Goal: Communication & Community: Answer question/provide support

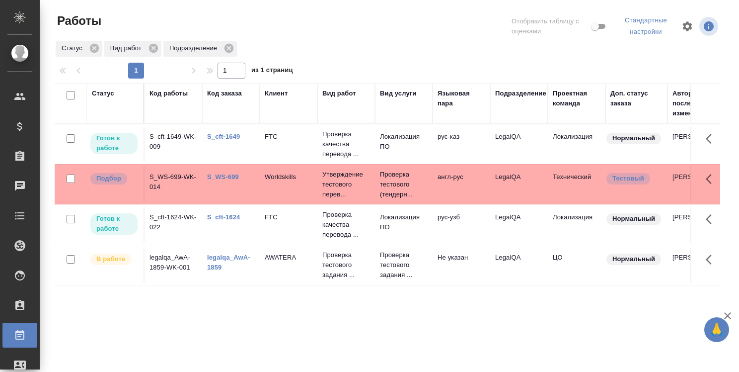
click at [227, 177] on link "S_WS-699" at bounding box center [223, 176] width 32 height 7
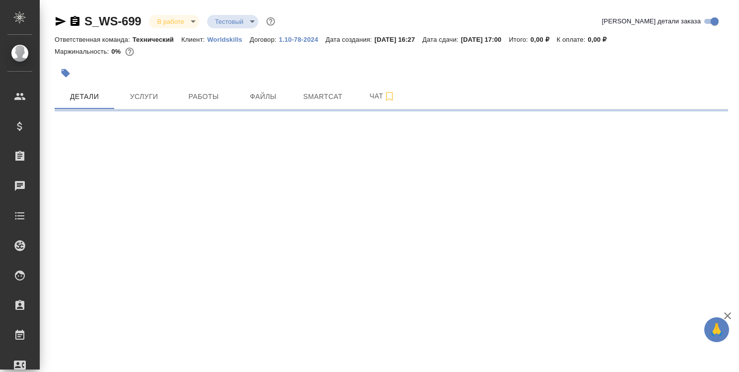
select select "RU"
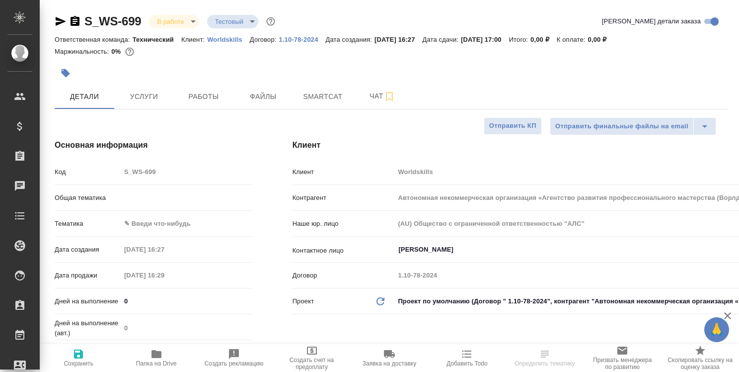
type textarea "x"
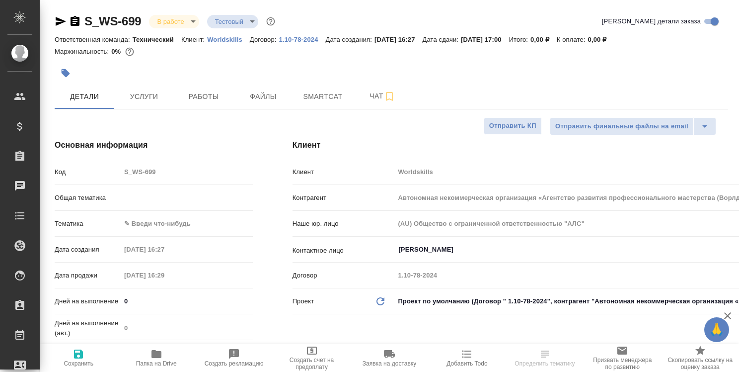
type textarea "x"
type input "Сергеева Анастасия"
type textarea "x"
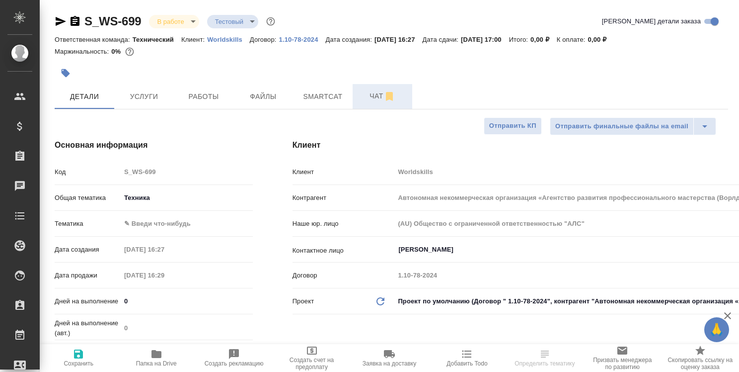
click at [375, 97] on span "Чат" at bounding box center [383, 96] width 48 height 12
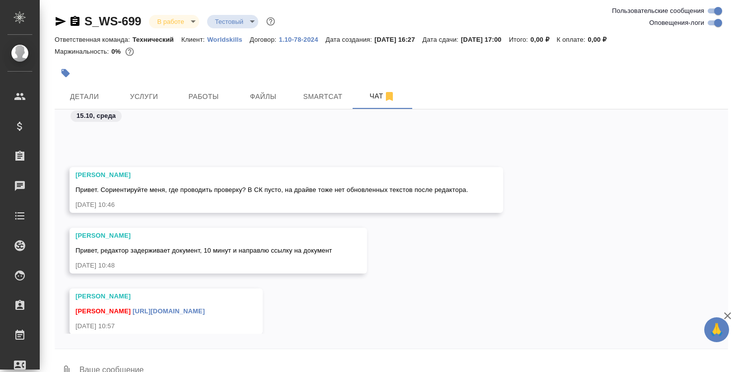
scroll to position [8742, 0]
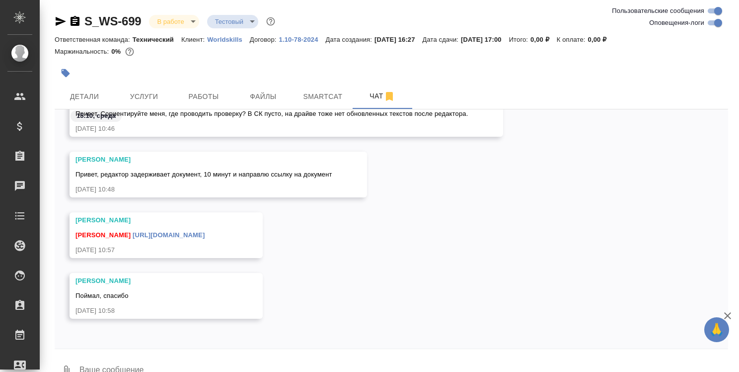
click at [731, 313] on icon "button" at bounding box center [728, 315] width 12 height 12
click at [175, 362] on textarea at bounding box center [403, 371] width 650 height 34
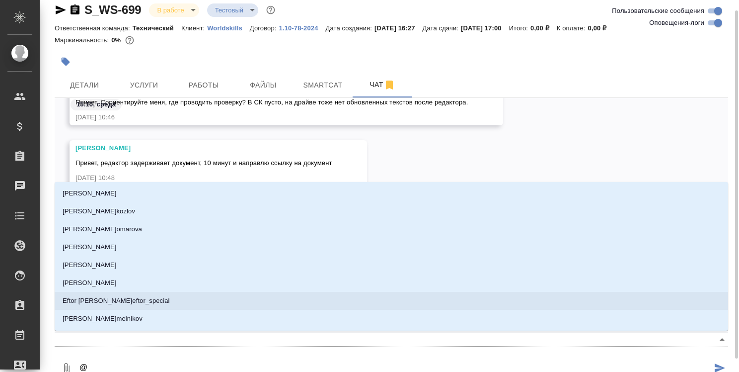
type textarea "@r"
type input "r"
type textarea "@ru"
type input "ru"
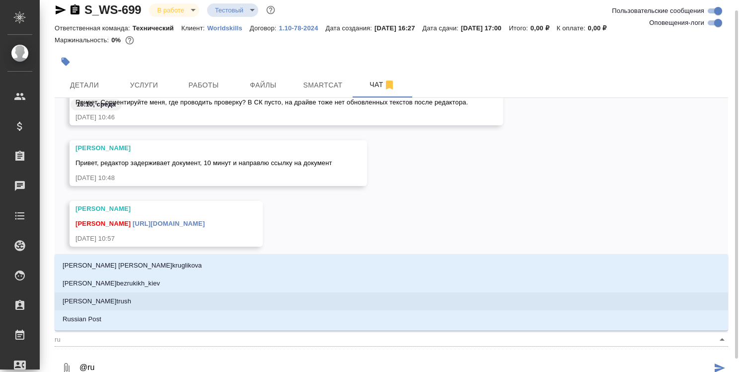
type textarea "@rum"
type input "rum"
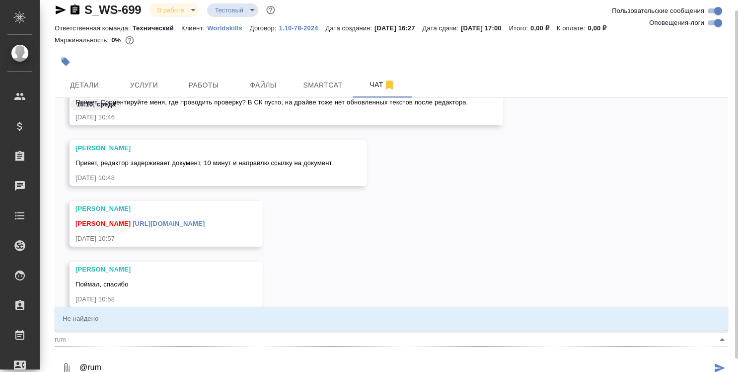
type textarea "@ru"
type input "ru"
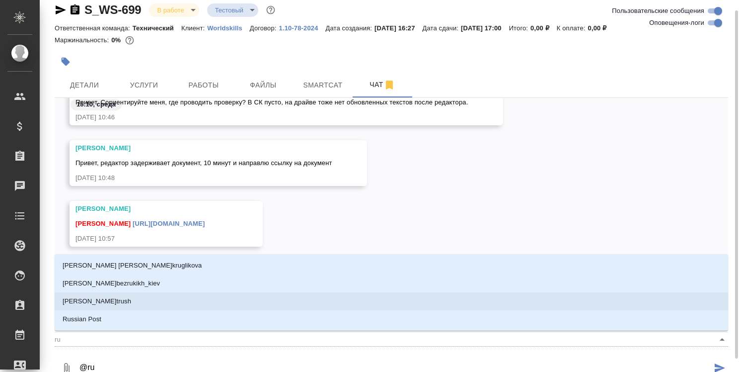
type textarea "@r"
type input "r"
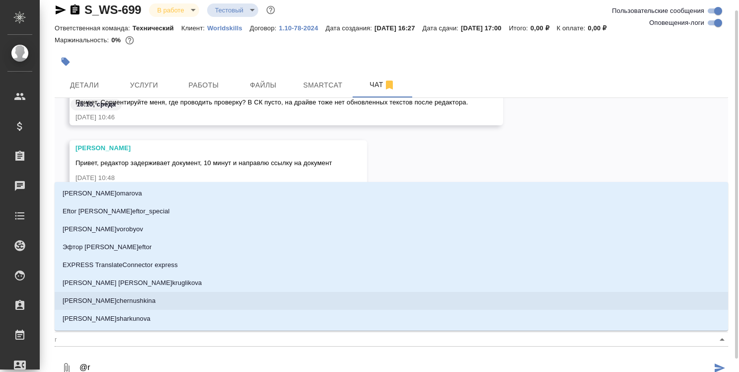
type textarea "@"
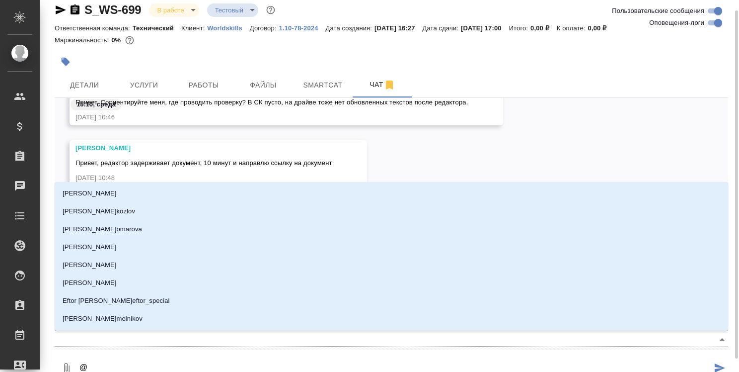
type textarea "@р"
type input "р"
type textarea "@ру"
type input "ру"
type textarea "@рум"
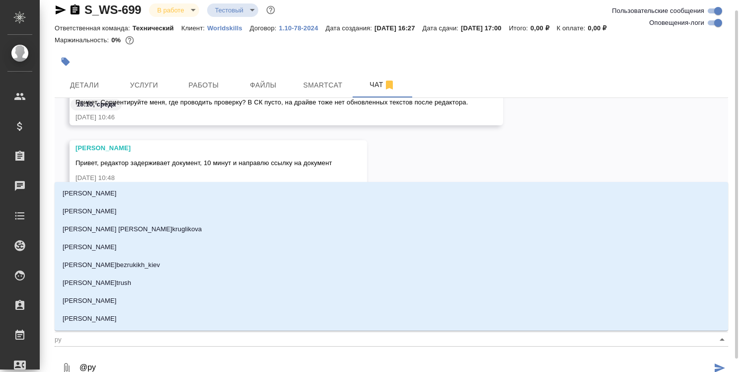
type input "рум"
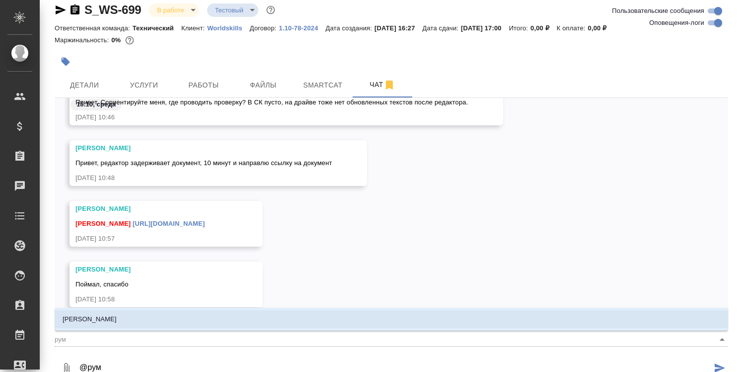
click at [482, 315] on li "[PERSON_NAME]" at bounding box center [392, 319] width 674 height 18
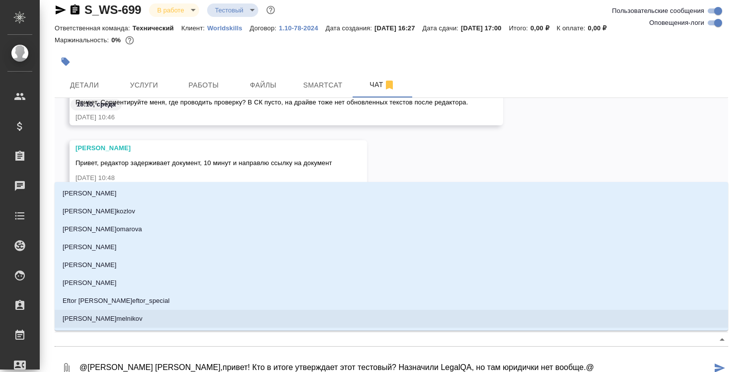
type textarea "@Румянцева Дарья Даша,привет! Кто в итоге утверждает этот тестовый? Назначили L…"
type input "s"
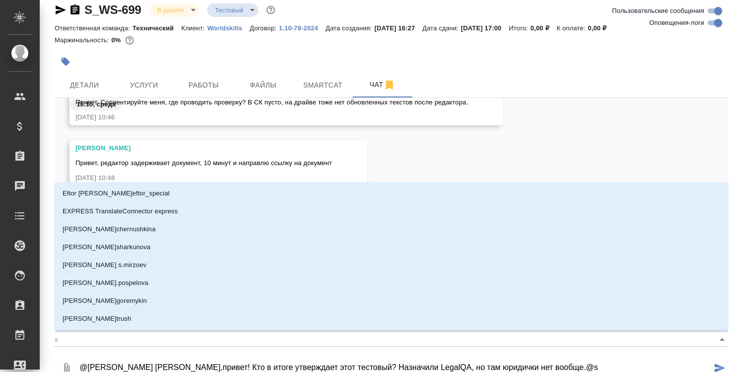
type textarea "@Румянцева Дарья Даша,привет! Кто в итоге утверждает этот тестовый? Назначили L…"
type input "se"
type textarea "@Румянцева Дарья Даша,привет! Кто в итоге утверждает этот тестовый? Назначили L…"
type input "ser"
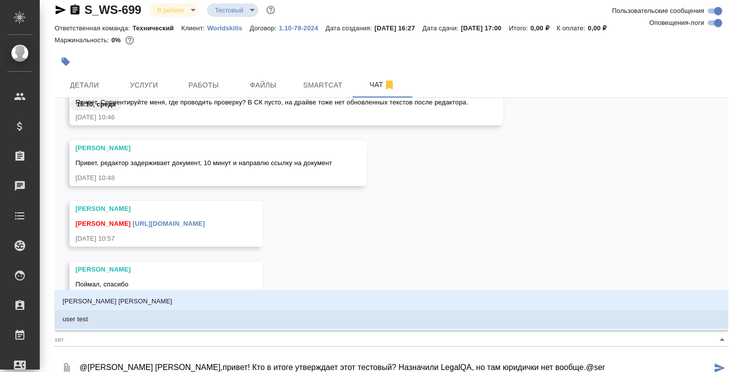
type textarea "@Румянцева Дарья Даша,привет! Кто в итоге утверждает этот тестовый? Назначили L…"
type input "serg"
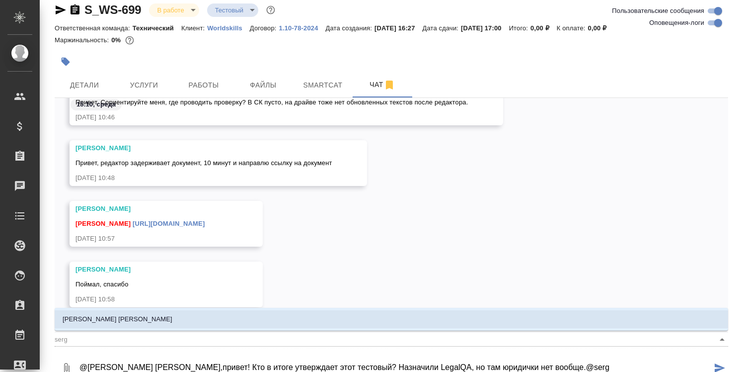
type textarea "@Румянцева Дарья Даша,привет! Кто в итоге утверждает этот тестовый? Назначили L…"
type input "ser"
type textarea "@Румянцева Дарья Даша,привет! Кто в итоге утверждает этот тестовый? Назначили L…"
type input "se"
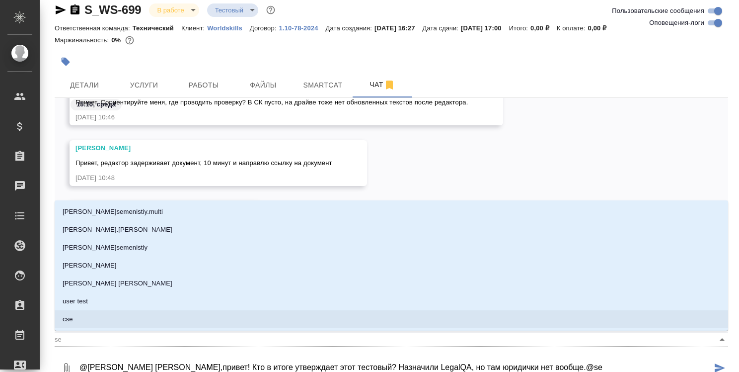
type textarea "@Румянцева Дарья Даша,привет! Кто в итоге утверждает этот тестовый? Назначили L…"
type input "s"
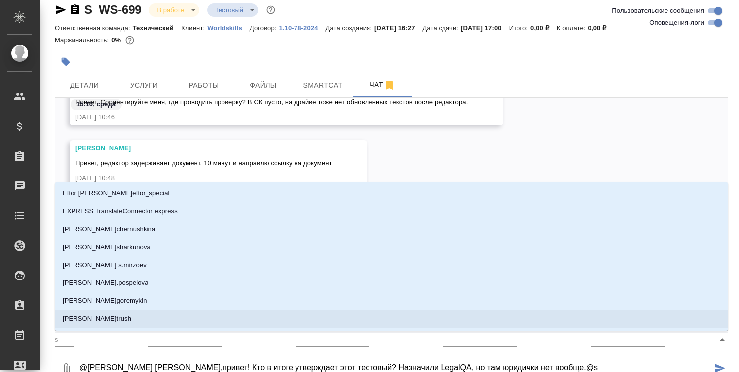
type textarea "@Румянцева Дарья Даша,привет! Кто в итоге утверждает этот тестовый? Назначили L…"
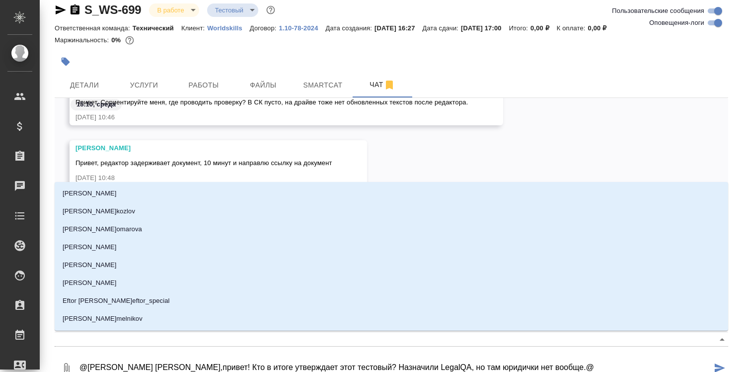
type textarea "@Румянцева Дарья Даша,привет! Кто в итоге утверждает этот тестовый? Назначили L…"
type input "с"
type textarea "@Румянцева Дарья Даша,привет! Кто в итоге утверждает этот тестовый? Назначили L…"
type input "се"
type textarea "@Румянцева Дарья Даша,привет! Кто в итоге утверждает этот тестовый? Назначили L…"
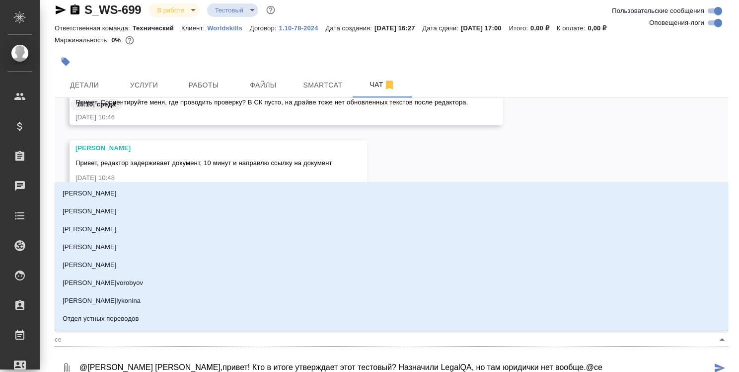
type input "сер"
type textarea "@Румянцева Дарья Даша,привет! Кто в итоге утверждает этот тестовый? Назначили L…"
type input "серг"
type textarea "@Румянцева Дарья Даша,привет! Кто в итоге утверждает этот тестовый? Назначили L…"
type input "серге"
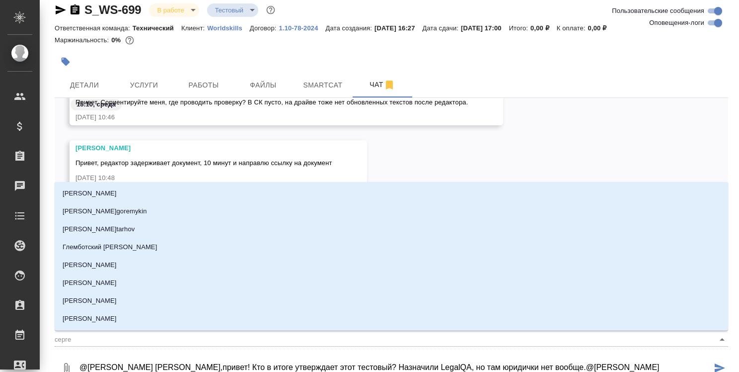
type textarea "@Румянцева Дарья Даша,привет! Кто в итоге утверждает этот тестовый? Назначили L…"
type input "сергее"
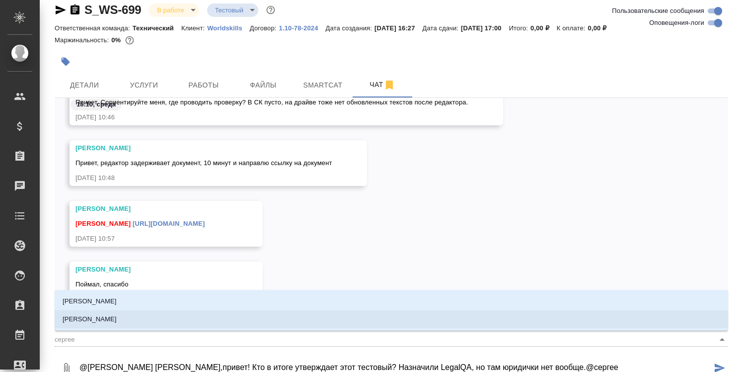
click at [331, 321] on li "[PERSON_NAME]" at bounding box center [392, 319] width 674 height 18
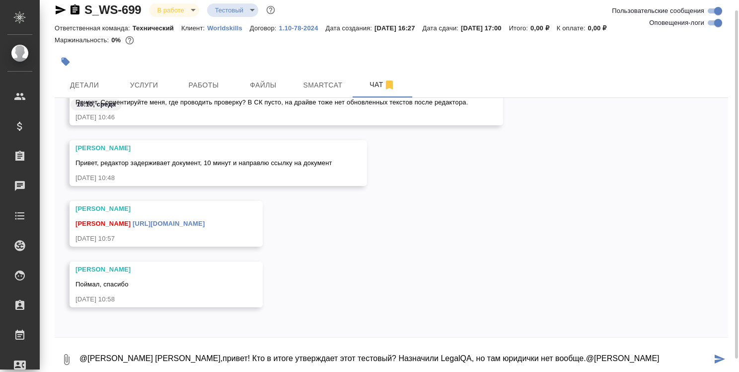
type textarea "@Румянцева Дарья Даша,привет! Кто в итоге утверждает этот тестовый? Назначили L…"
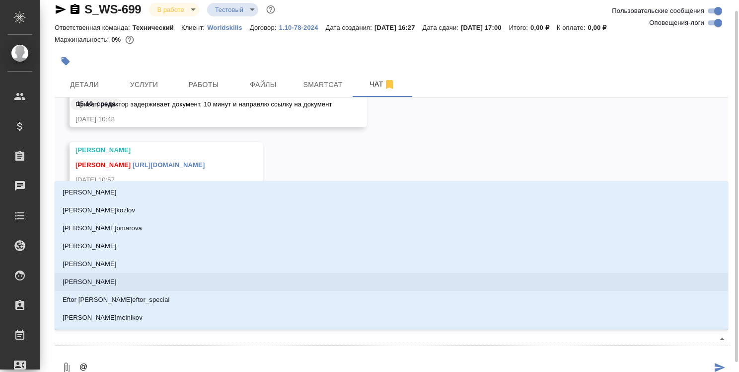
type textarea "@s"
type input "s"
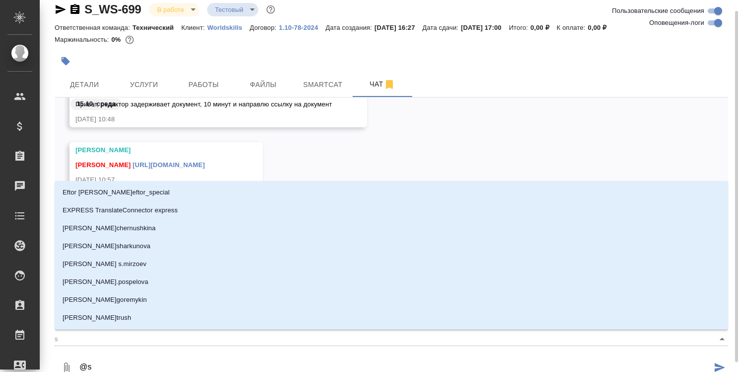
type textarea "@sh"
type input "sh"
type textarea "@shi"
type input "shi"
type textarea "@shir"
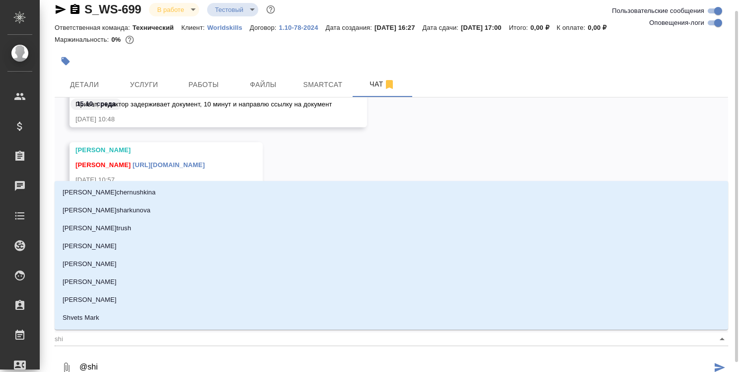
type input "shir"
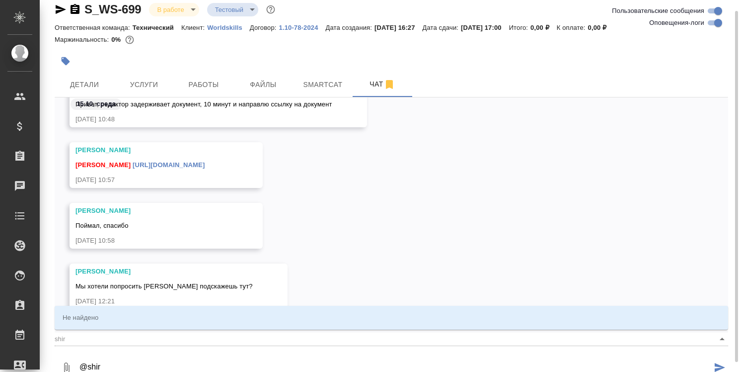
type textarea "@shi"
type input "shi"
type textarea "@sh"
type input "sh"
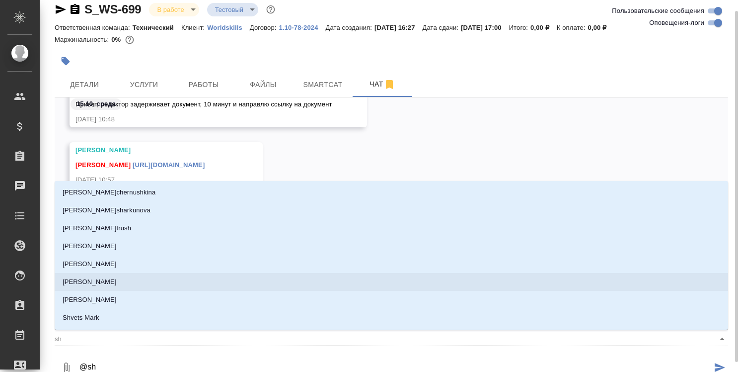
type textarea "@s"
type input "s"
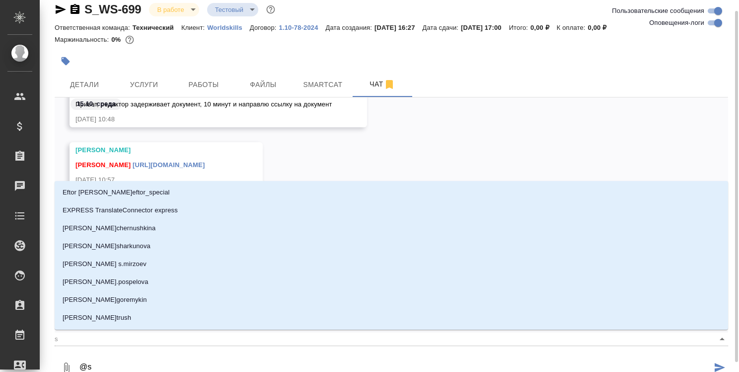
type textarea "@"
type textarea "@у"
type input "у"
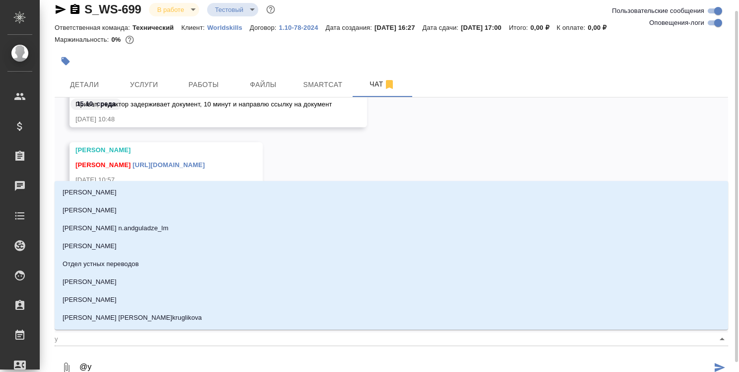
type textarea "@"
type textarea "@ш"
type input "ш"
type textarea "@ши"
type input "ши"
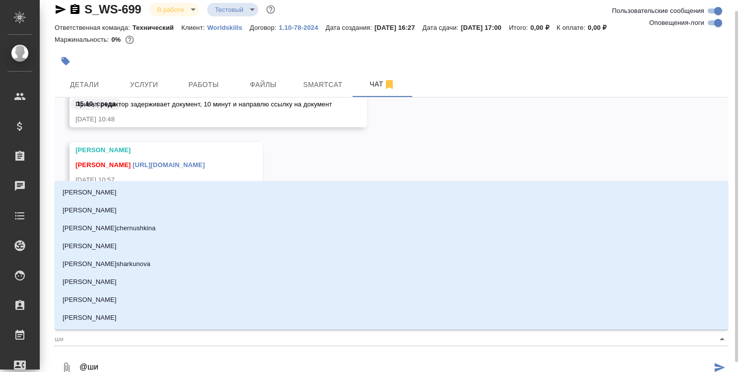
type textarea "@шир"
type input "шир"
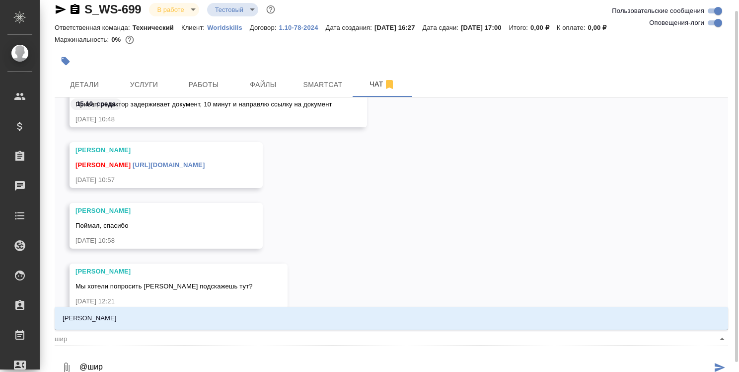
type textarea "@шири"
type input "шири"
type textarea "@ширин"
type input "ширин"
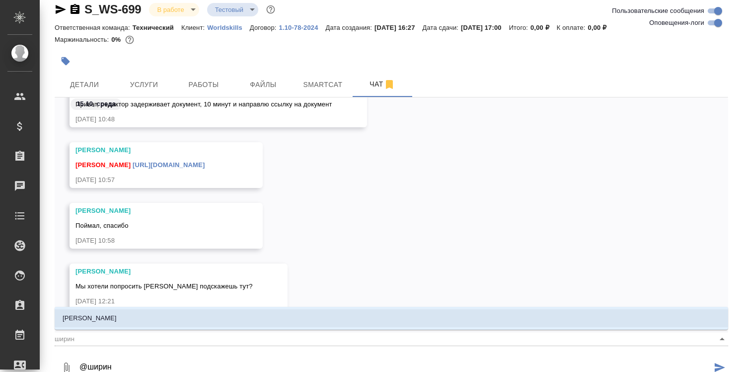
click at [336, 324] on li "[PERSON_NAME]" at bounding box center [392, 318] width 674 height 18
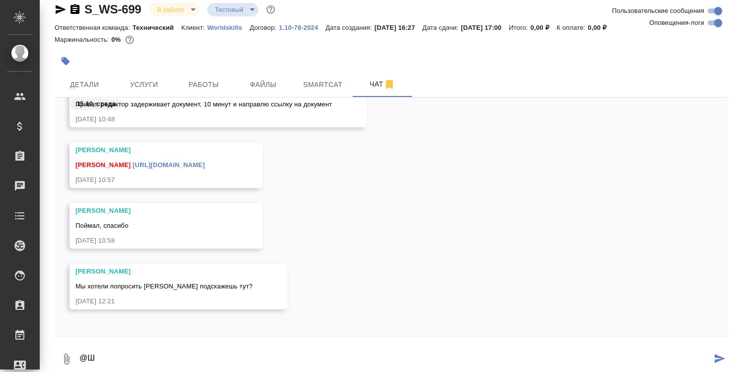
type textarea "@"
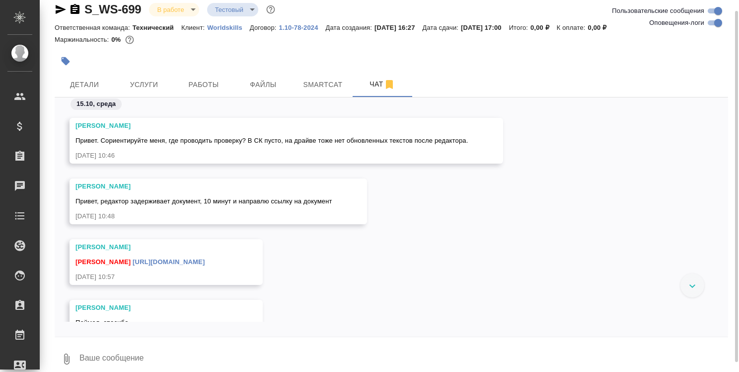
scroll to position [8802, 0]
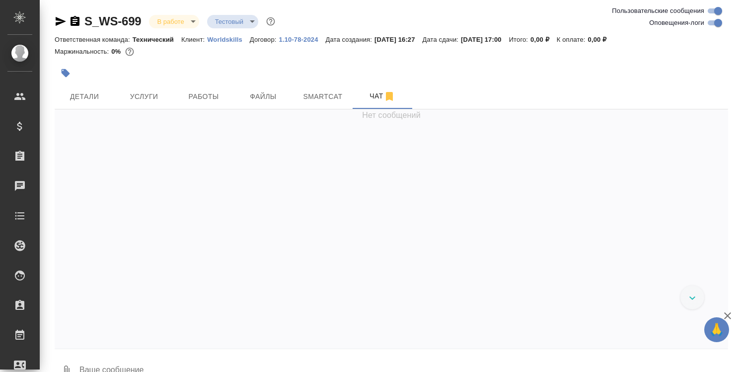
scroll to position [10390, 0]
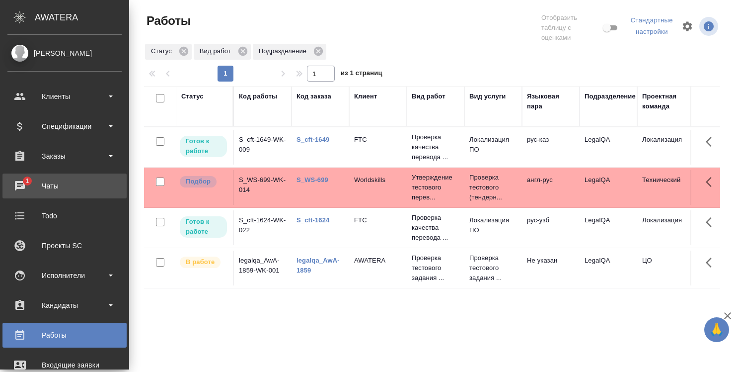
click at [24, 178] on div "Чаты" at bounding box center [64, 185] width 114 height 15
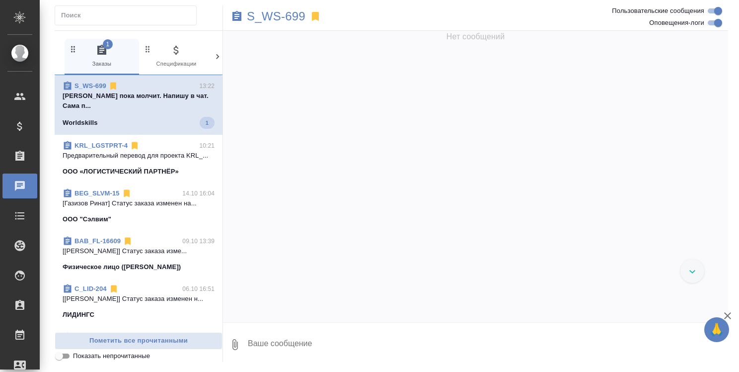
scroll to position [10399, 0]
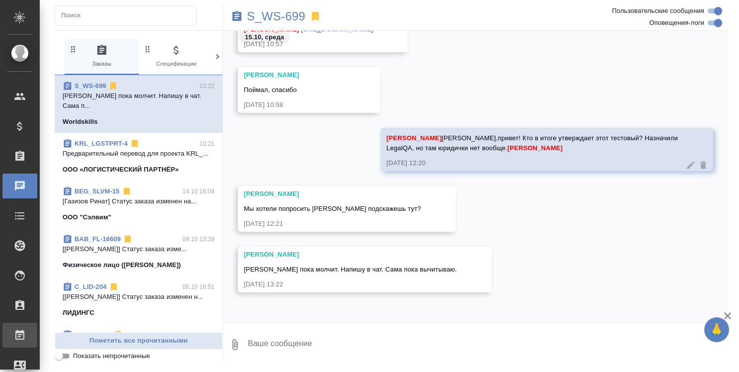
click at [20, 334] on div "Работы" at bounding box center [7, 334] width 25 height 15
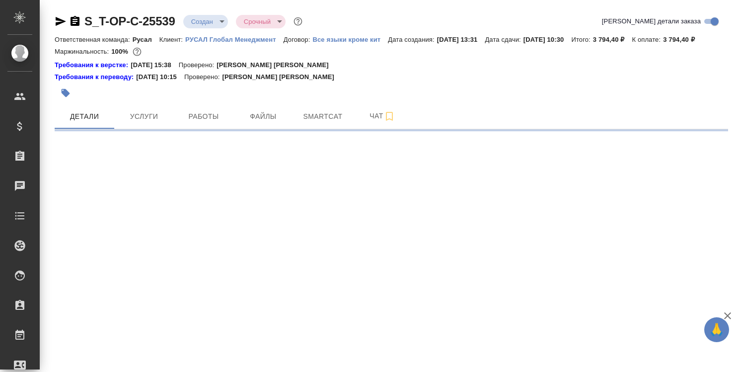
select select "RU"
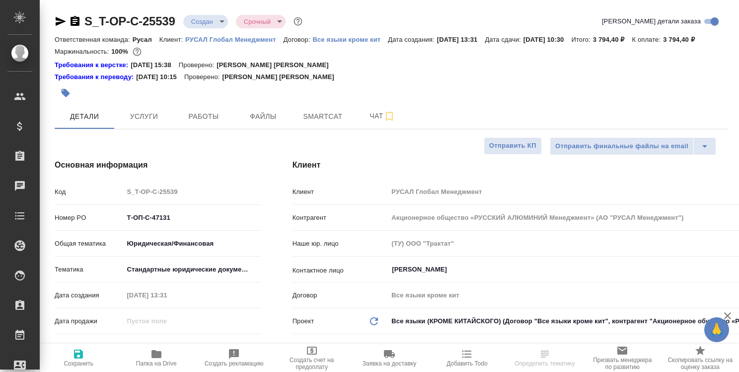
type textarea "x"
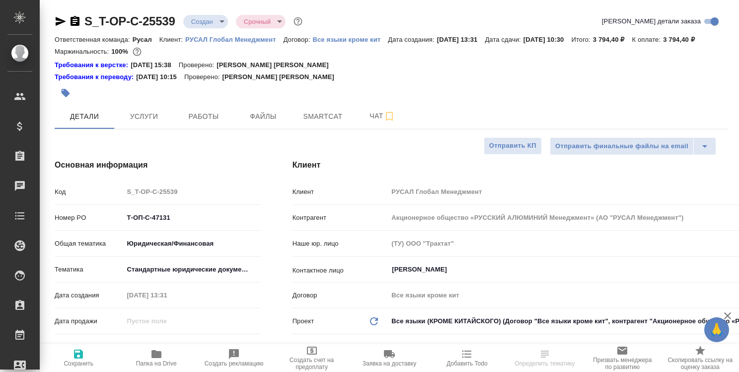
type textarea "x"
type input "Журавлева Александра"
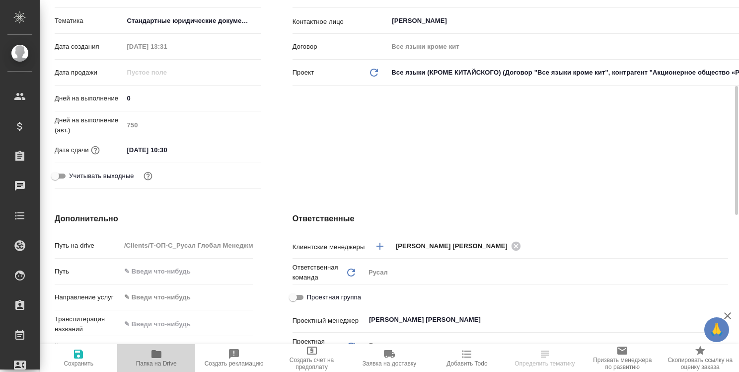
click at [159, 356] on icon "button" at bounding box center [157, 354] width 10 height 8
select select "RU"
type textarea "x"
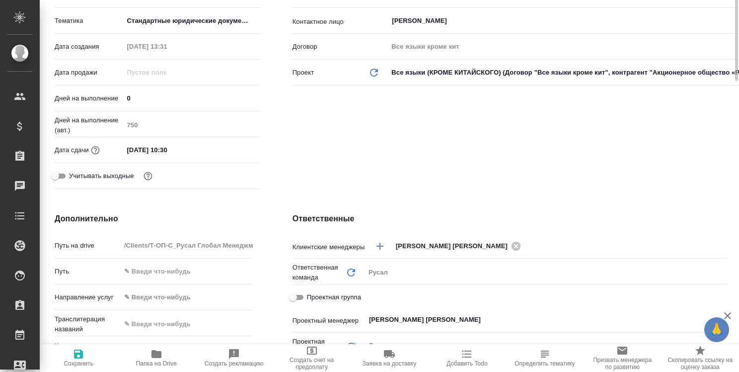
scroll to position [50, 0]
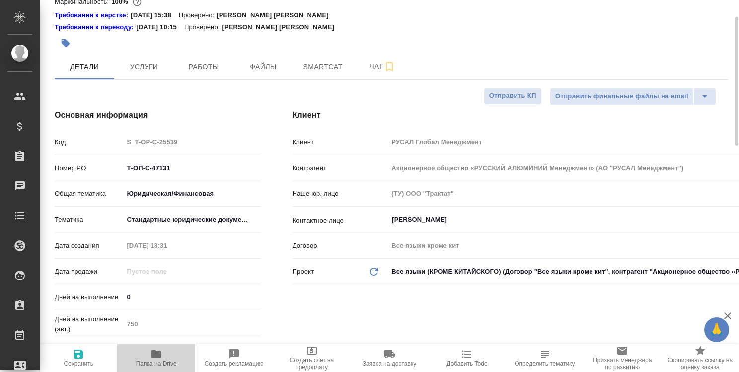
click at [157, 358] on icon "button" at bounding box center [157, 354] width 10 height 8
type textarea "x"
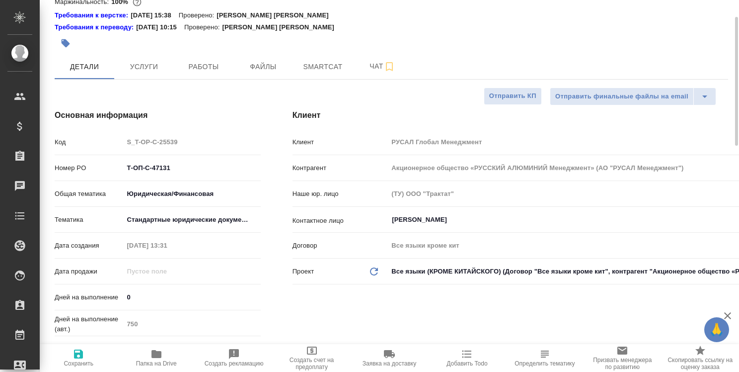
type textarea "x"
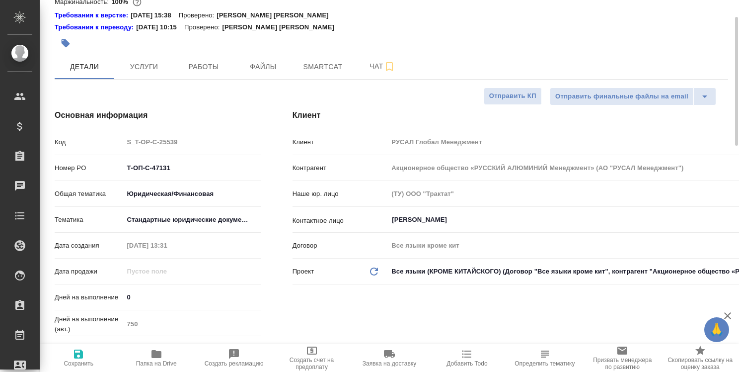
type textarea "x"
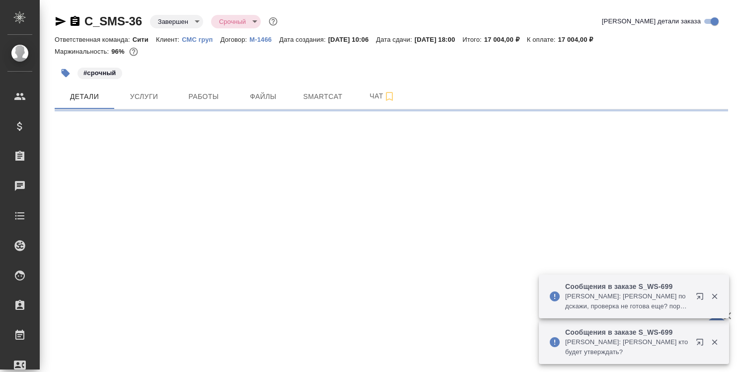
select select "RU"
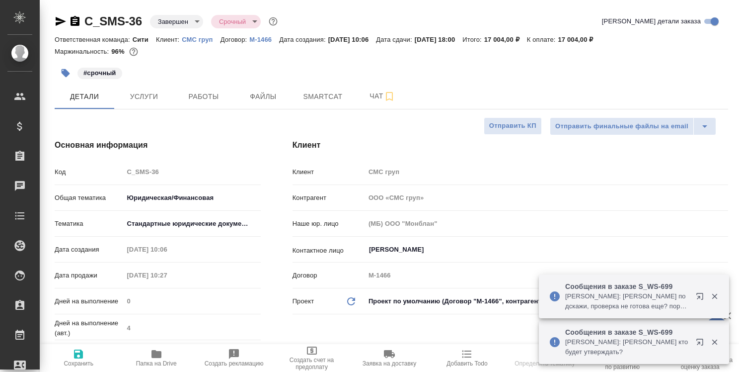
type textarea "x"
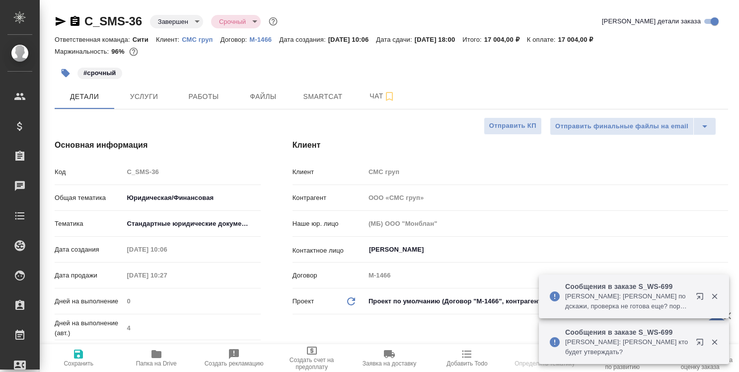
type textarea "x"
click at [698, 296] on icon "button" at bounding box center [699, 296] width 6 height 6
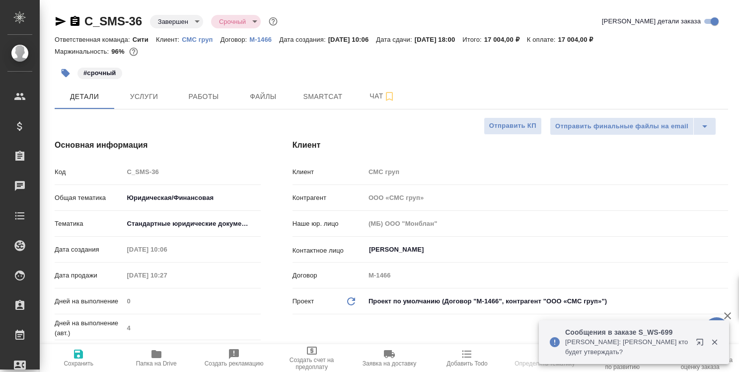
type textarea "x"
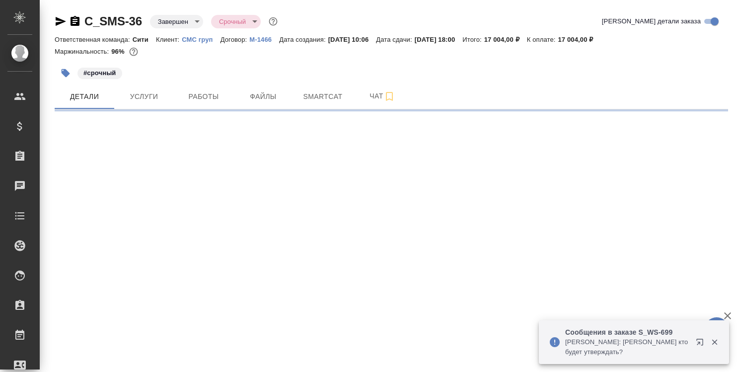
select select "RU"
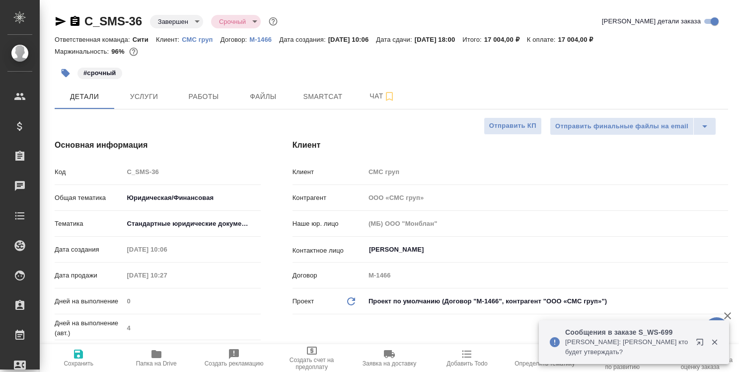
type textarea "x"
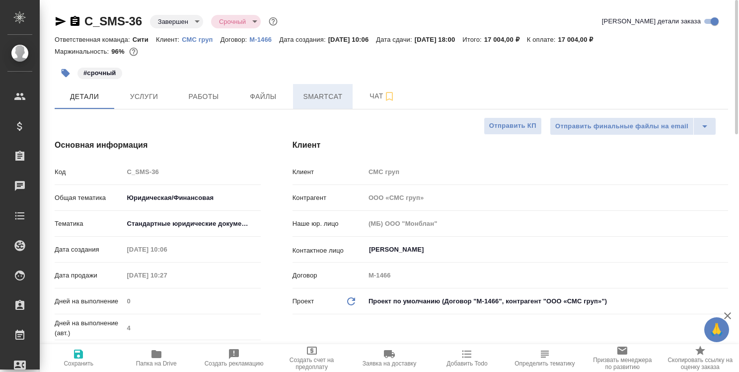
click at [316, 98] on span "Smartcat" at bounding box center [323, 96] width 48 height 12
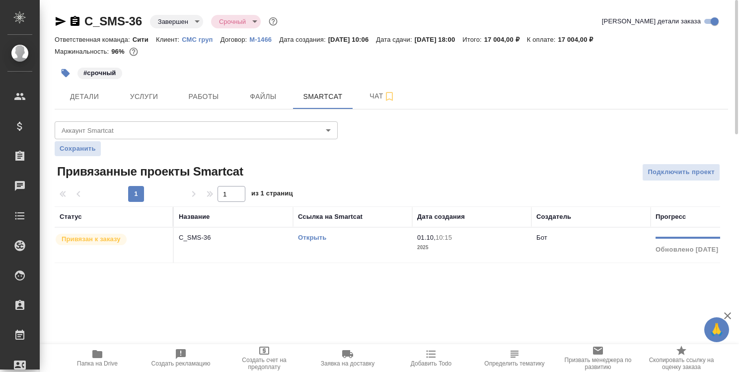
click at [321, 236] on link "Открыть" at bounding box center [312, 236] width 28 height 7
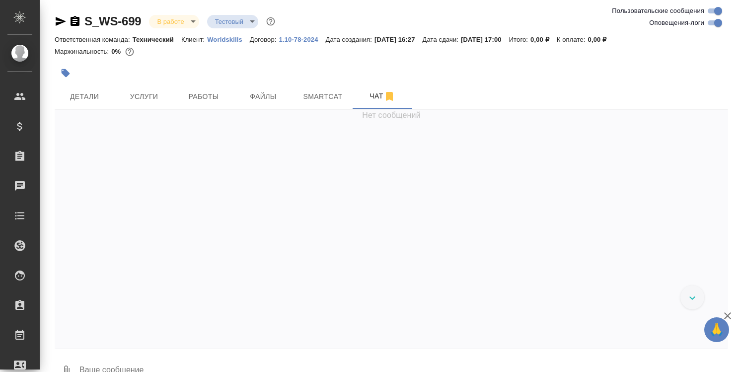
scroll to position [10806, 0]
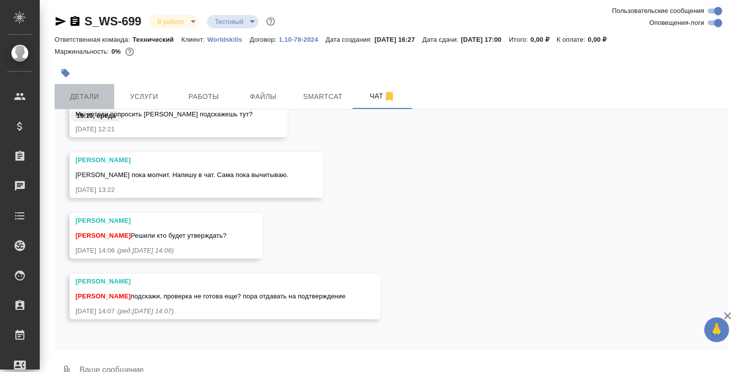
click at [82, 99] on span "Детали" at bounding box center [85, 96] width 48 height 12
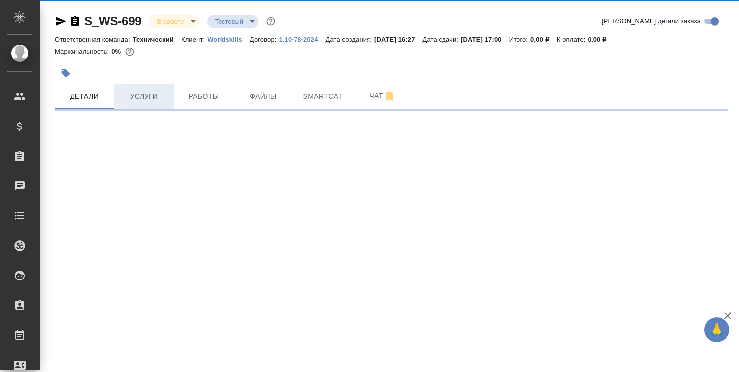
select select "RU"
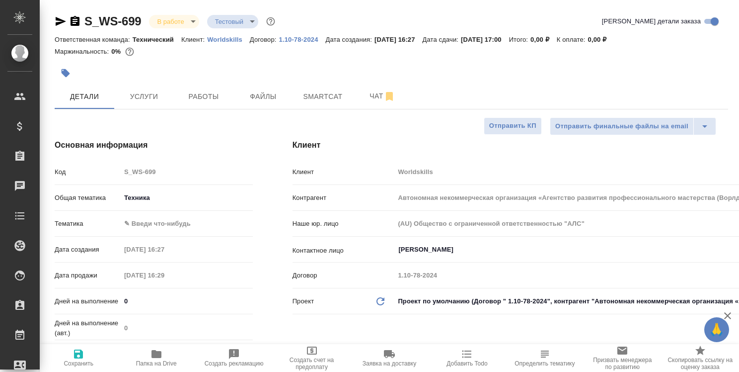
type textarea "x"
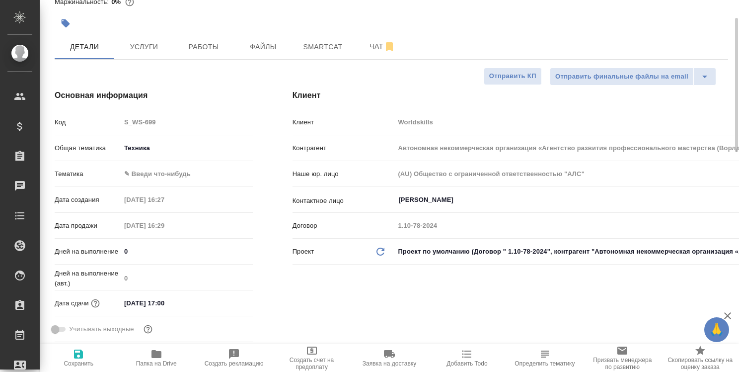
scroll to position [199, 0]
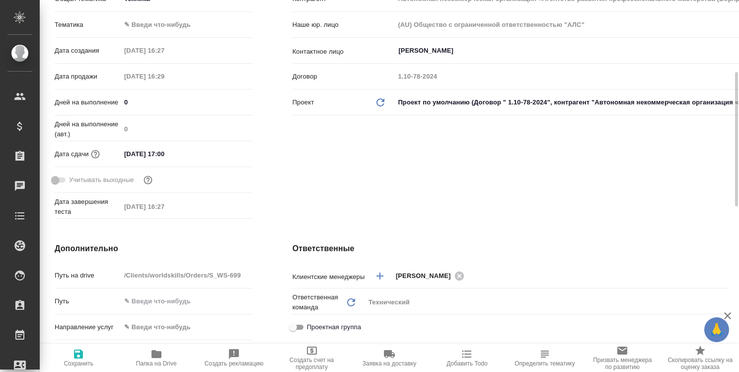
type textarea "x"
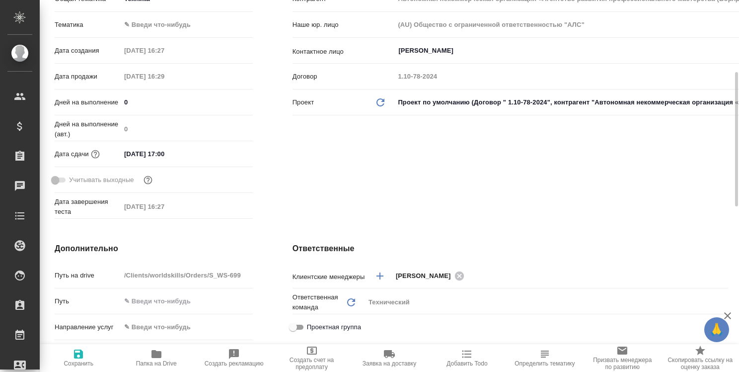
type textarea "x"
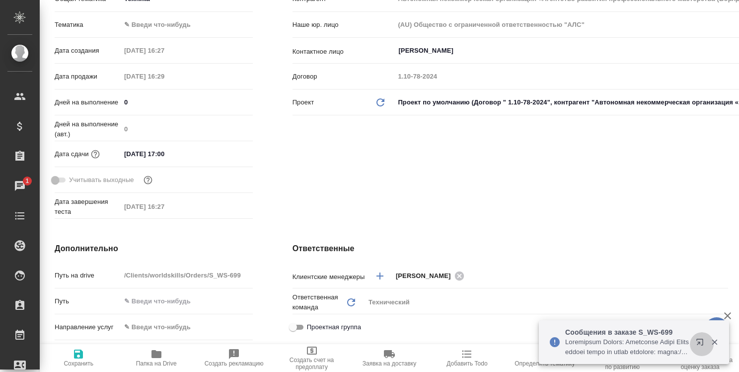
click at [698, 341] on icon "button" at bounding box center [699, 341] width 6 height 6
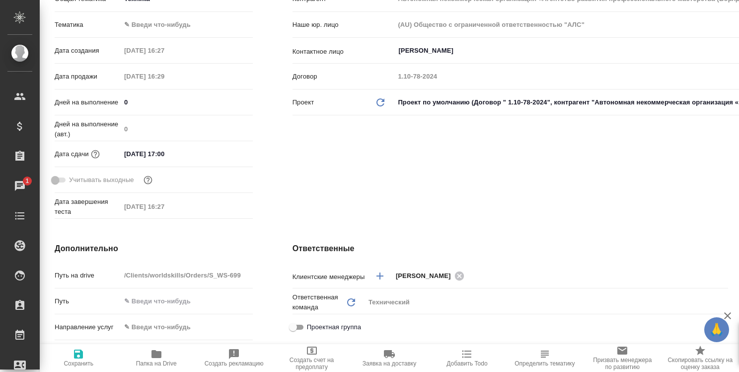
type textarea "x"
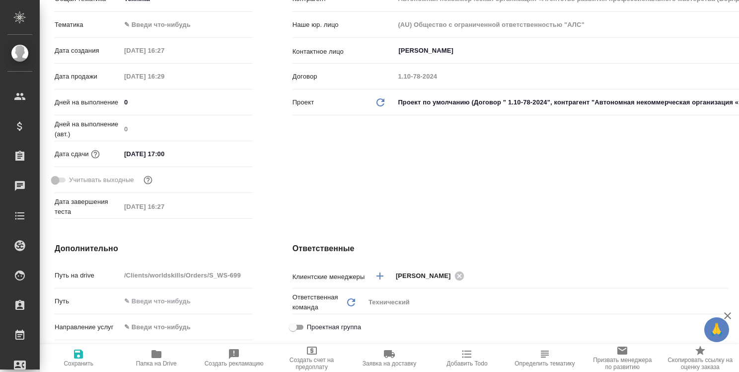
type textarea "x"
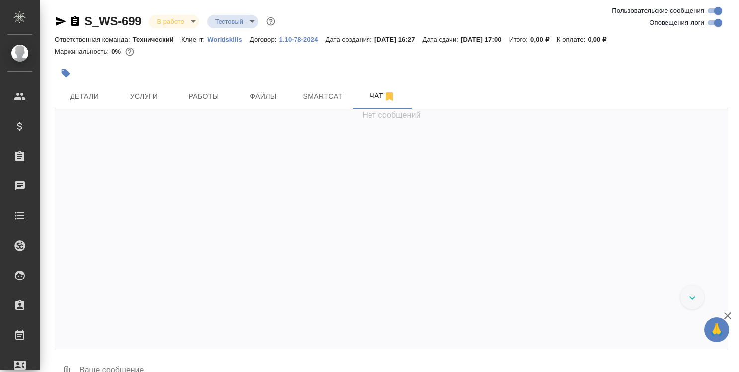
scroll to position [10806, 0]
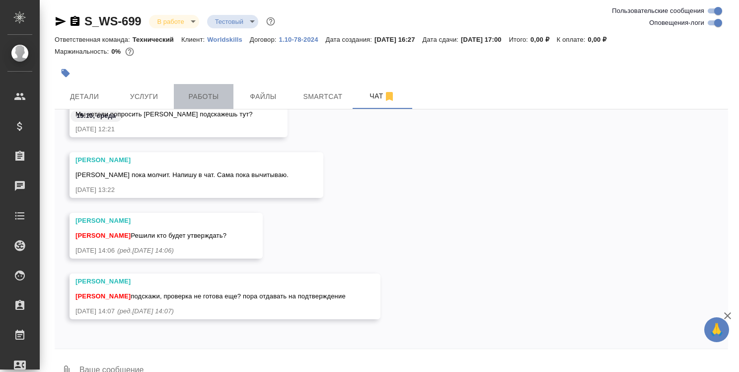
click at [215, 97] on span "Работы" at bounding box center [204, 96] width 48 height 12
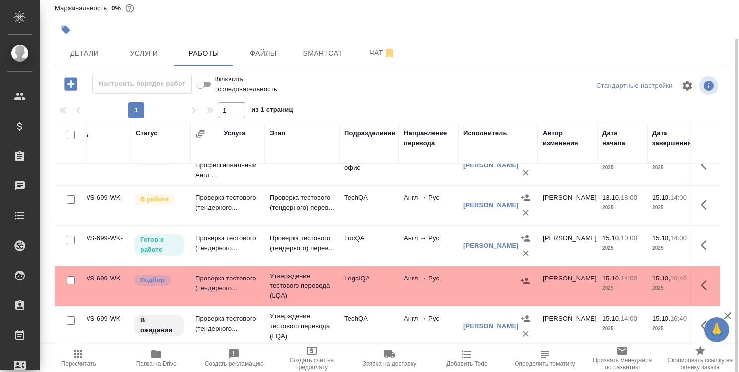
scroll to position [25, 0]
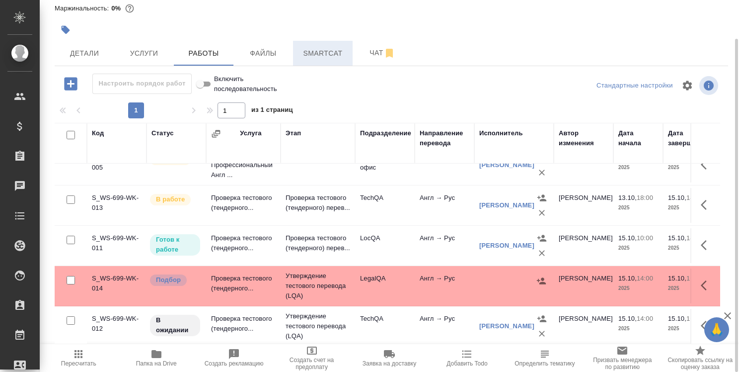
click at [325, 57] on span "Smartcat" at bounding box center [323, 53] width 48 height 12
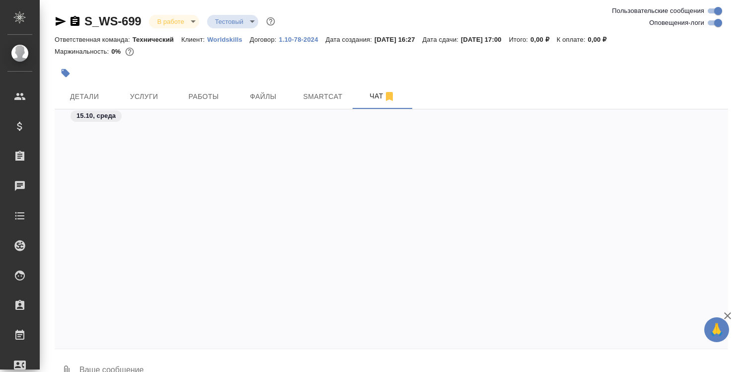
scroll to position [11235, 0]
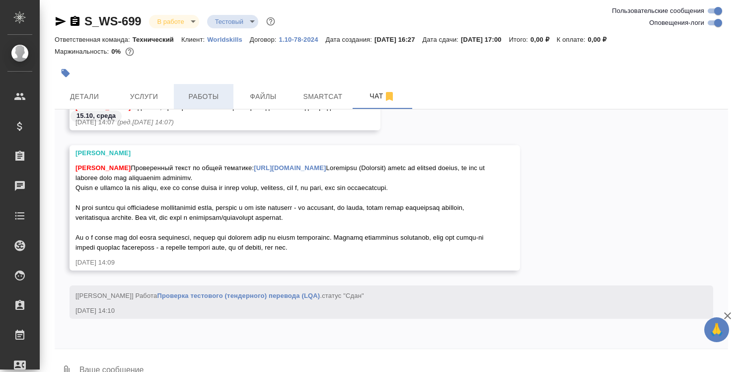
click at [213, 98] on span "Работы" at bounding box center [204, 96] width 48 height 12
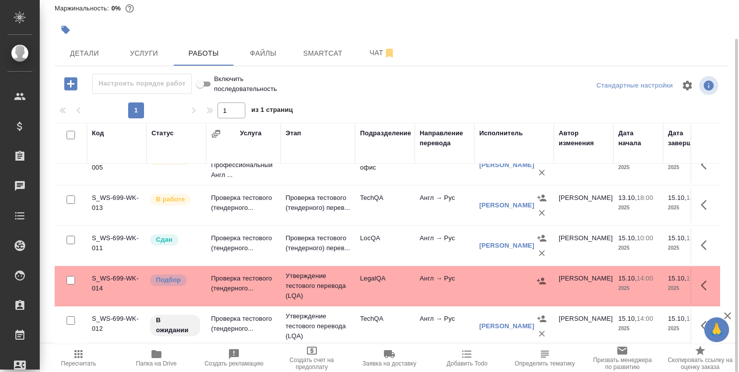
scroll to position [25, 0]
click at [378, 49] on span "Чат" at bounding box center [383, 53] width 48 height 12
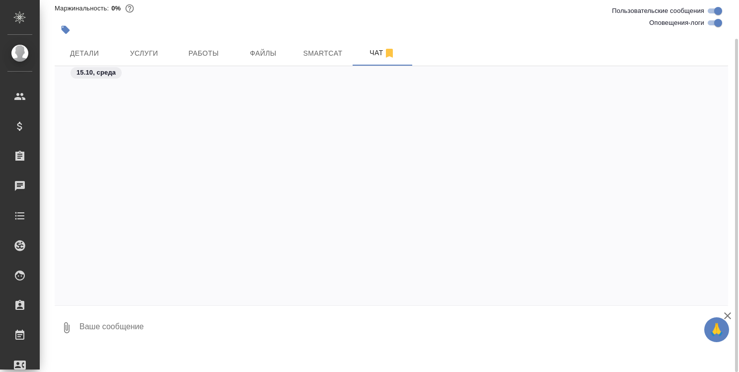
scroll to position [11235, 0]
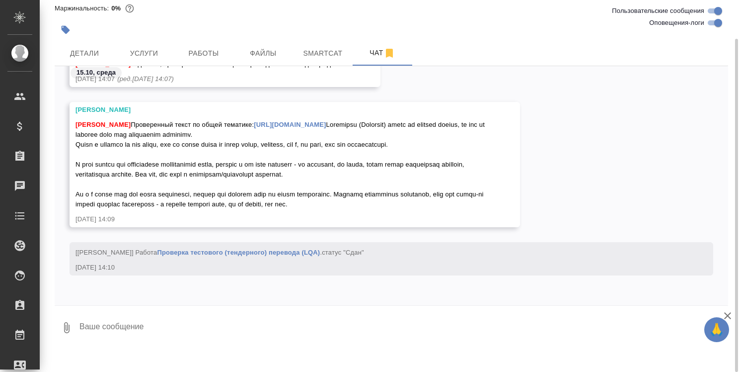
click at [326, 121] on link "[URL][DOMAIN_NAME]" at bounding box center [290, 124] width 72 height 7
click at [209, 51] on span "Работы" at bounding box center [204, 53] width 48 height 12
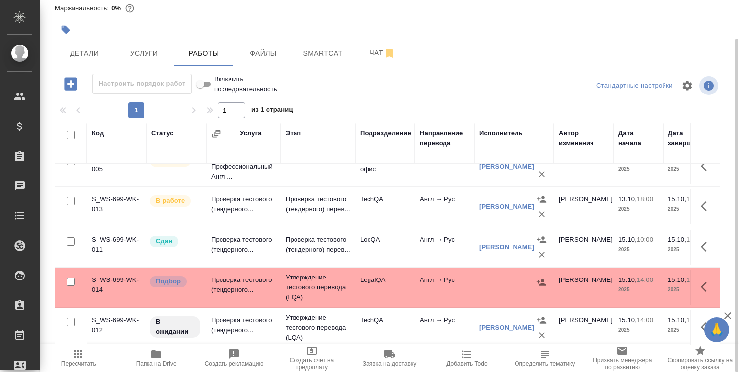
scroll to position [25, 0]
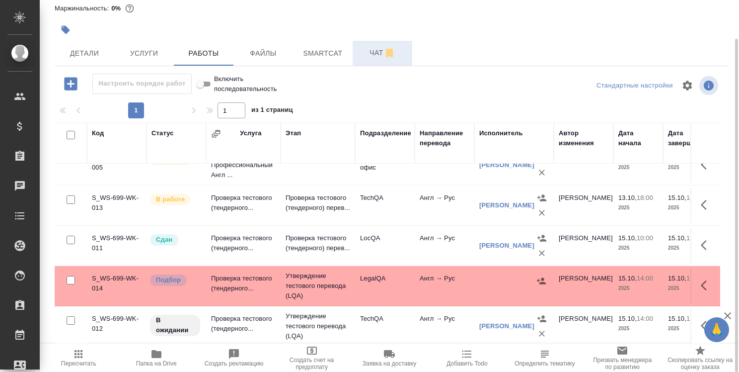
click at [381, 52] on span "Чат" at bounding box center [383, 53] width 48 height 12
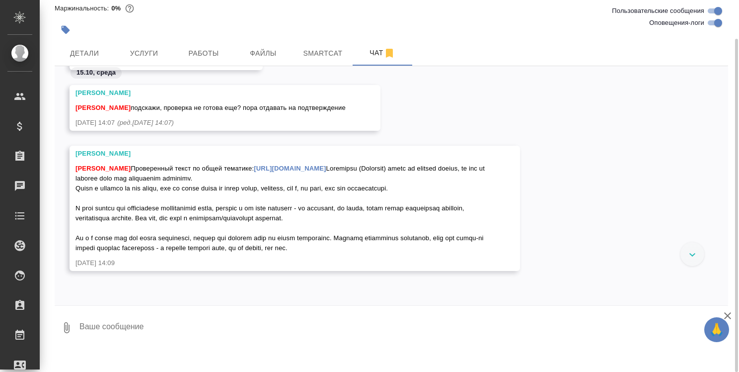
scroll to position [11158, 0]
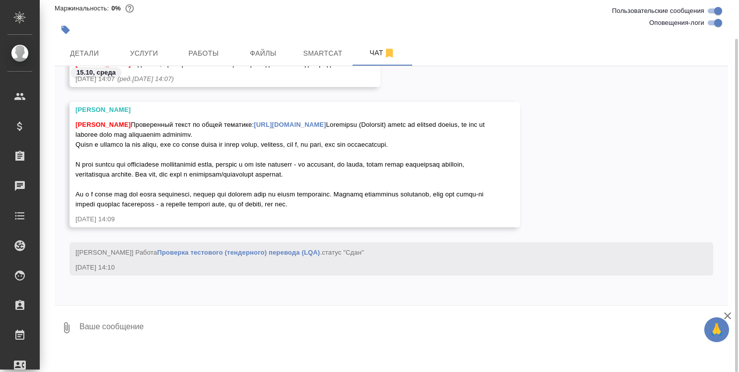
click at [203, 324] on textarea at bounding box center [403, 327] width 650 height 34
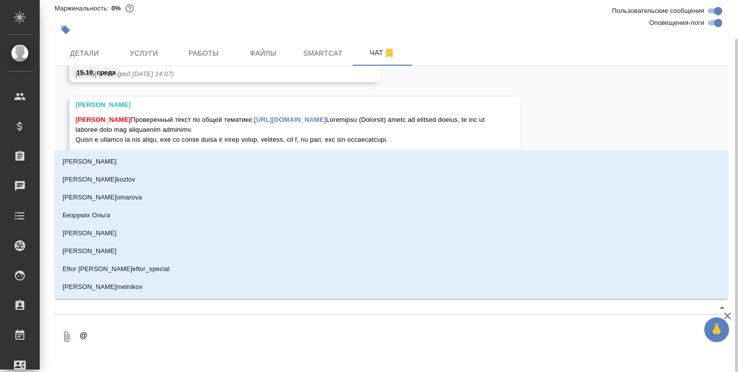
type textarea "@р"
type input "р"
type textarea "@ру"
type input "ру"
type textarea "@рум"
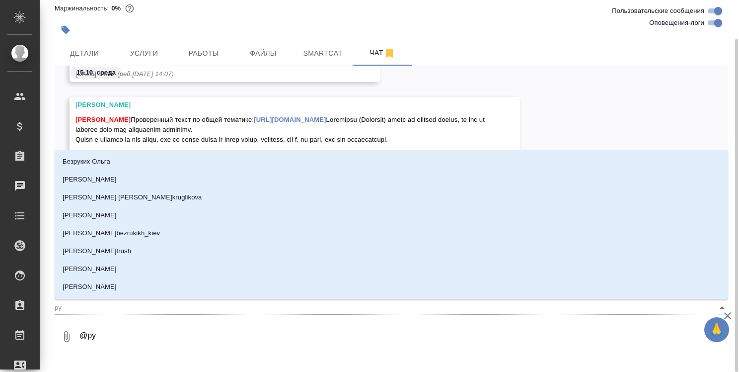
type input "рум"
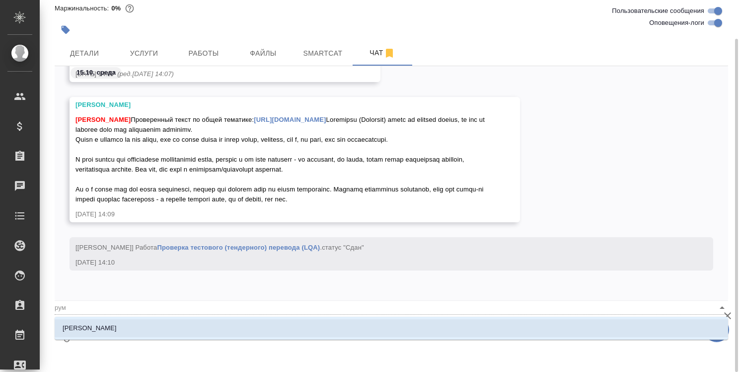
click at [207, 323] on li "[PERSON_NAME]" at bounding box center [392, 328] width 674 height 18
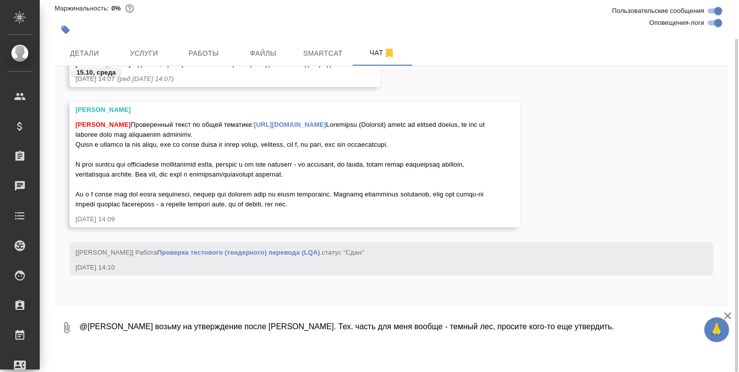
type textarea "@[PERSON_NAME] возьму на утверждение после [PERSON_NAME]. Тех. часть для меня в…"
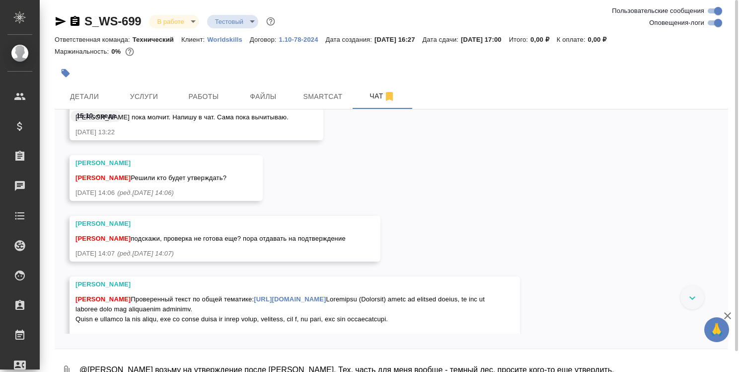
scroll to position [11139, 0]
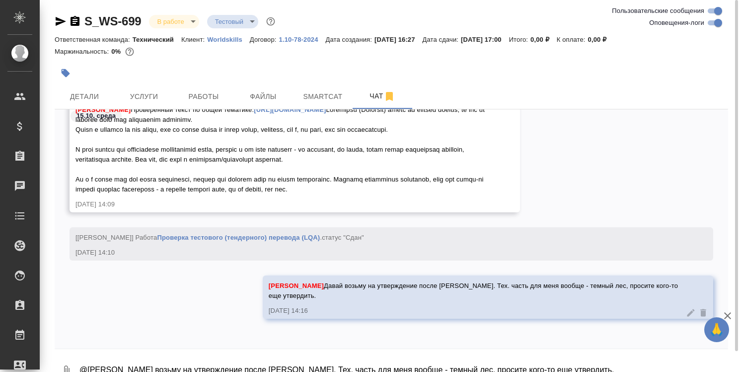
click at [236, 358] on textarea "@[PERSON_NAME] возьму на утверждение после [PERSON_NAME]. Тех. часть для меня в…" at bounding box center [403, 371] width 650 height 34
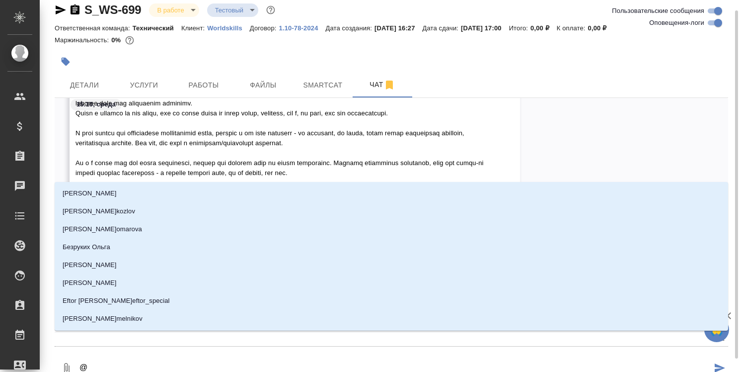
type textarea "@c"
type input "c"
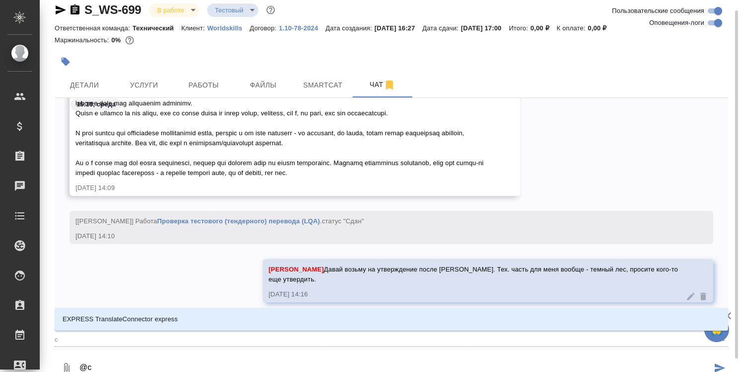
type textarea "@ct"
type input "ct"
type textarea "@cth"
type input "cth"
type textarea "@cthu"
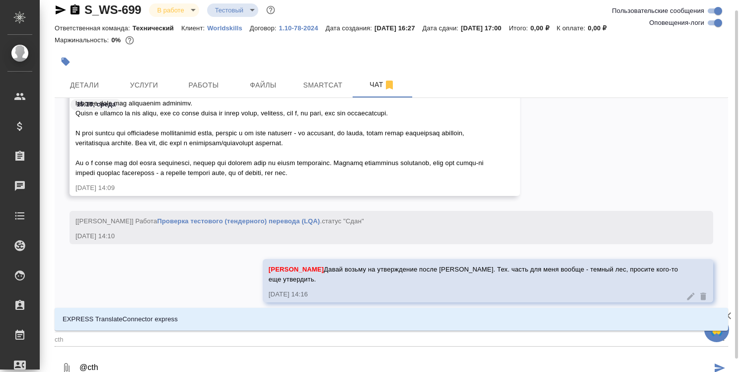
type input "cthu"
type textarea "@cthut"
type input "cthut"
type textarea "@cthu"
type input "cthu"
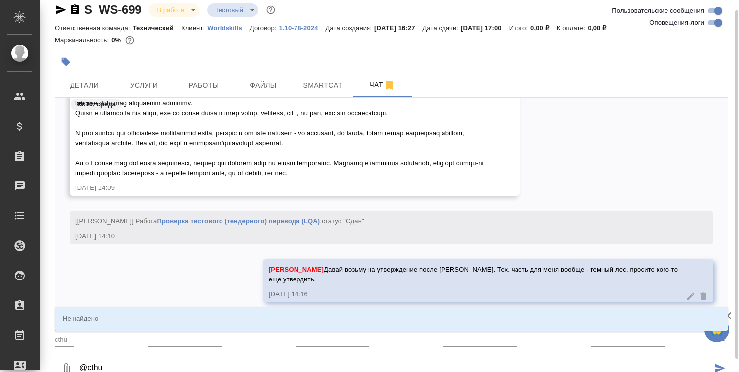
type textarea "@cth"
type input "cth"
type textarea "@ct"
type input "ct"
type textarea "@c"
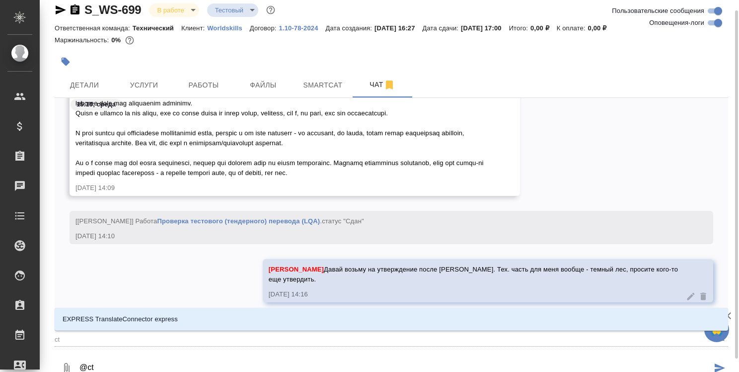
type input "c"
type textarea "@"
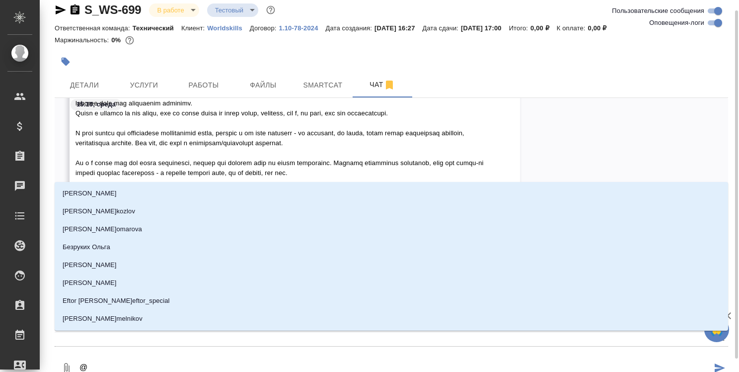
type textarea "@с"
type input "с"
type textarea "@се"
type input "се"
type textarea "@сер"
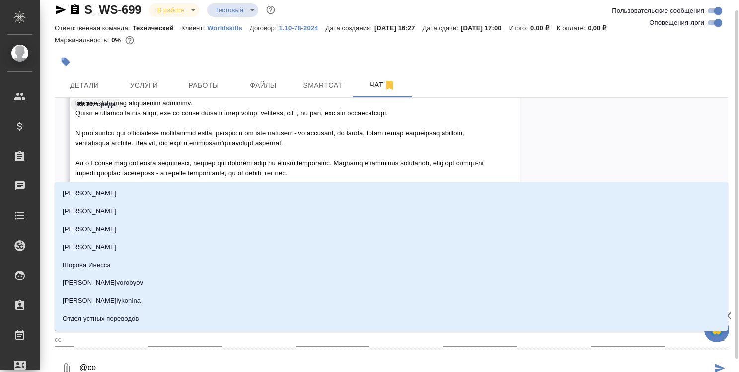
type input "сер"
type textarea "@серг"
type input "серг"
type textarea "@[PERSON_NAME]"
type input "серге"
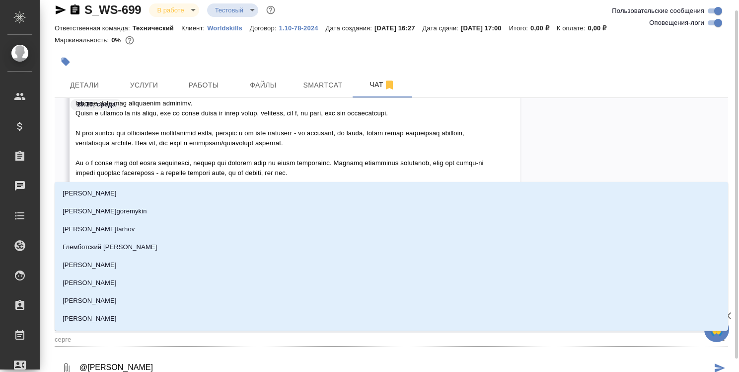
type textarea "@сергее"
type input "сергее"
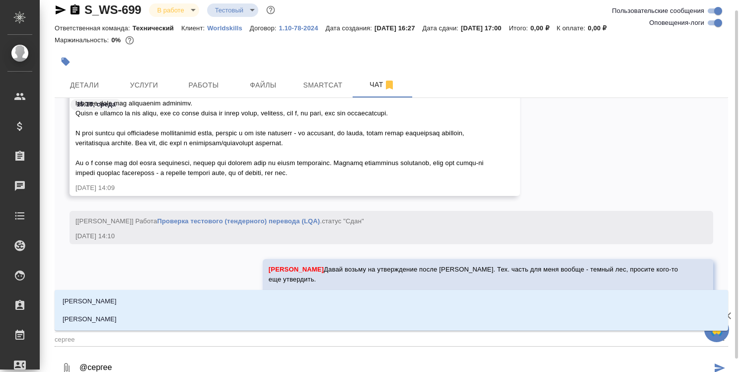
type textarea "@[PERSON_NAME]"
type input "[PERSON_NAME]"
type textarea "@[PERSON_NAME]"
type input "[PERSON_NAME]"
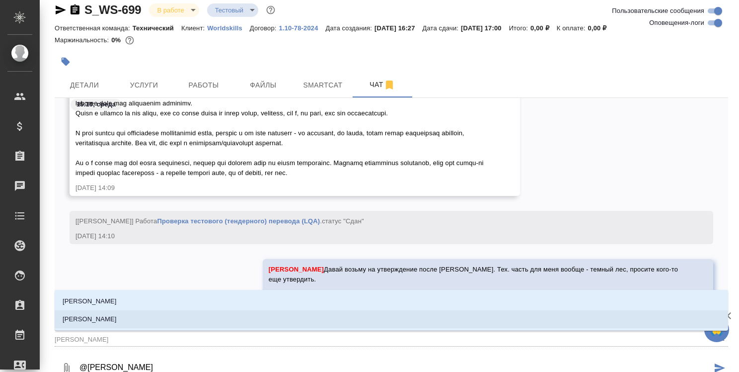
click at [225, 324] on li "[PERSON_NAME]" at bounding box center [392, 319] width 674 height 18
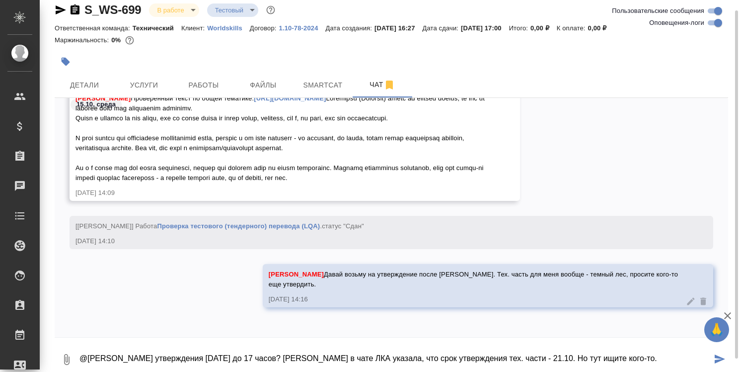
type textarea "@[PERSON_NAME] утверждения [DATE] до 17 часов? [PERSON_NAME] в чате ЛКА указала…"
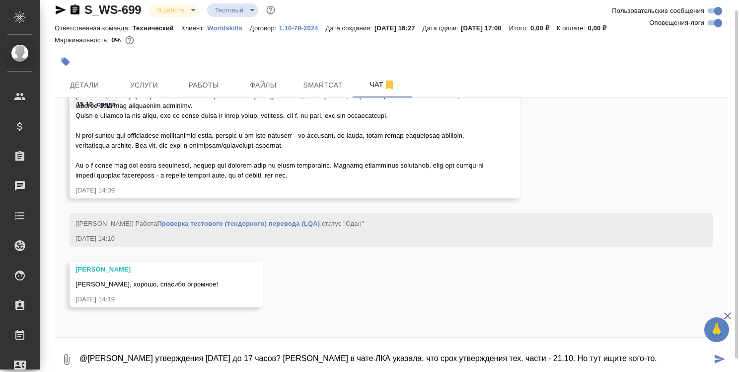
click at [717, 360] on icon "submit" at bounding box center [720, 358] width 10 height 9
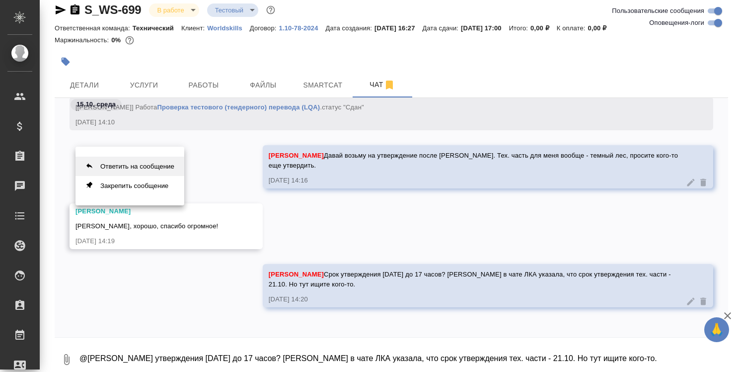
click at [161, 169] on button "Ответить на сообщение" at bounding box center [130, 165] width 109 height 19
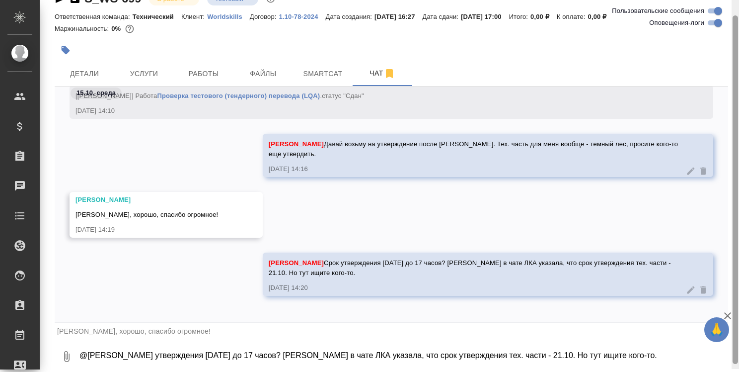
scroll to position [24, 0]
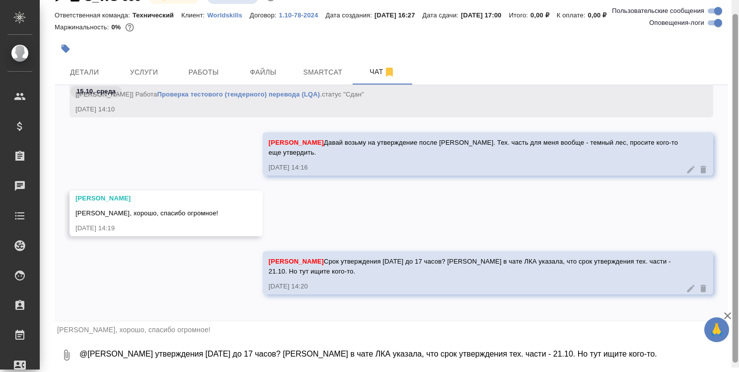
drag, startPoint x: 735, startPoint y: 345, endPoint x: 723, endPoint y: 361, distance: 19.6
click at [733, 360] on div at bounding box center [735, 188] width 5 height 348
click at [214, 353] on textarea "@[PERSON_NAME] утверждения [DATE] до 17 часов? [PERSON_NAME] в чате ЛКА указала…" at bounding box center [403, 355] width 650 height 34
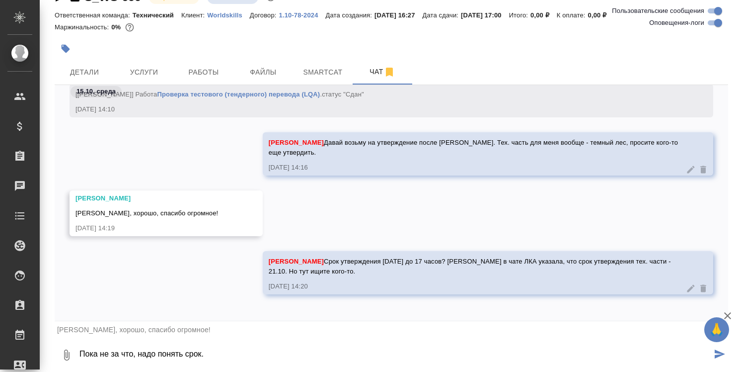
type textarea "Пока не за что, надо понять срок."
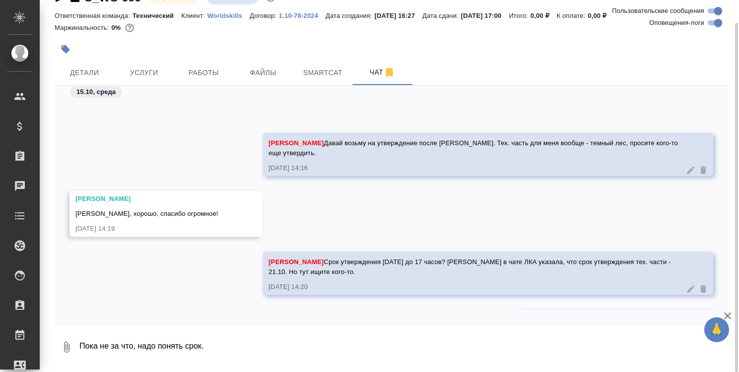
scroll to position [11326, 0]
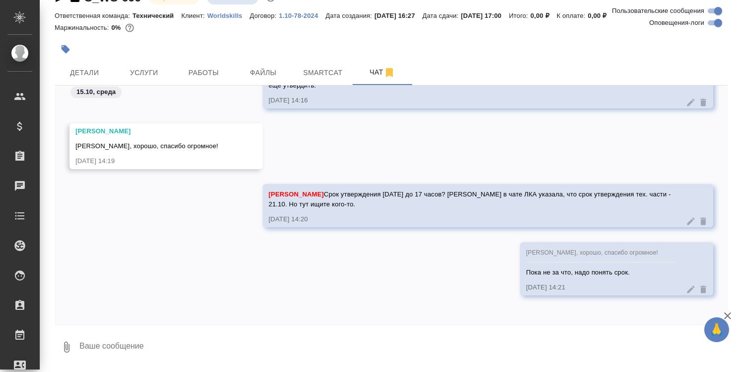
type textarea "@"
type textarea """
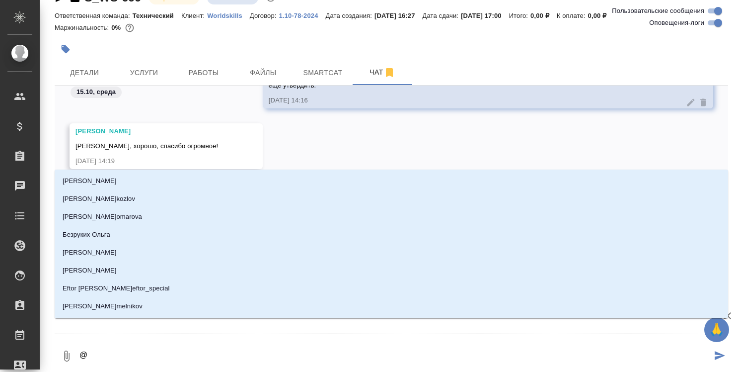
type textarea "@m"
type input "m"
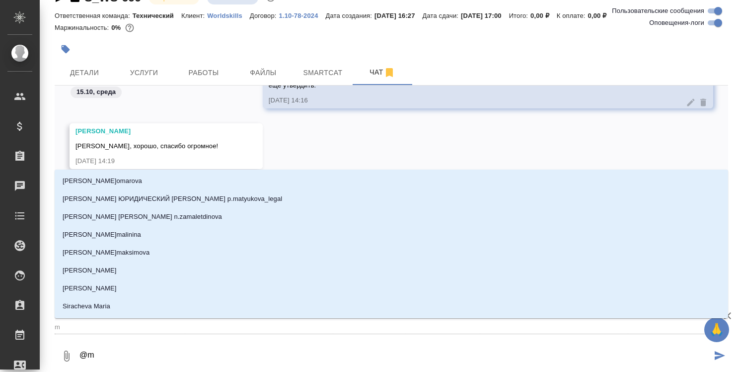
type textarea "@ma"
type input "ma"
type textarea "@mag"
type input "mag"
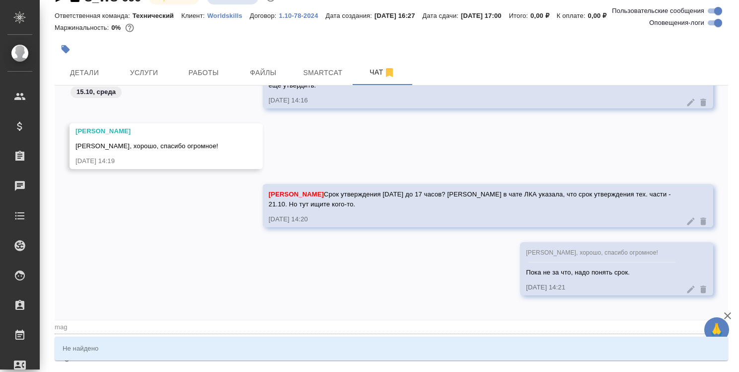
type textarea "@mage"
type input "mage"
type textarea "@mager"
type input "mager"
type textarea "@mage"
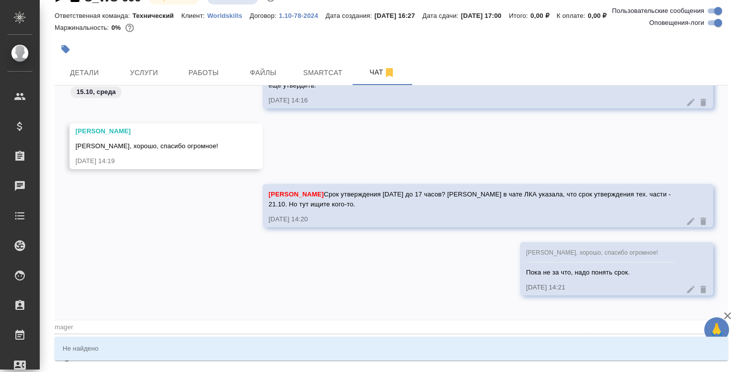
type input "mage"
type textarea "@mag"
type input "mag"
type textarea "@ma"
type input "ma"
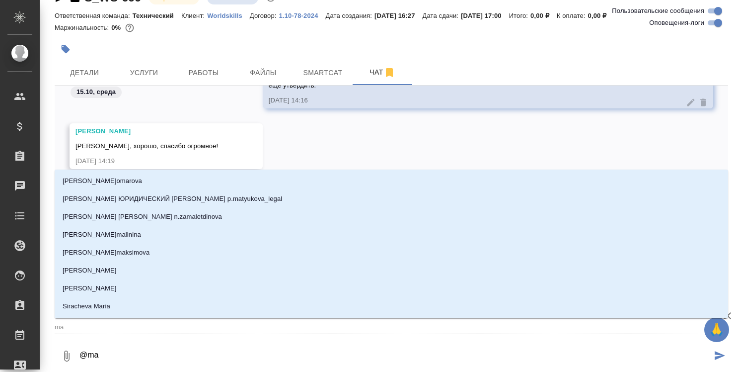
type textarea "@m"
type input "m"
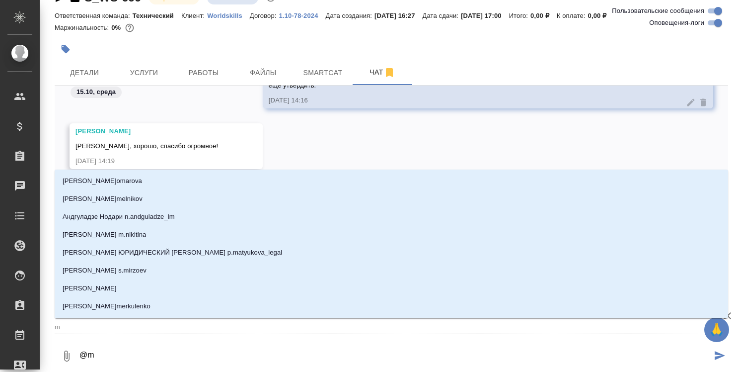
type textarea "@"
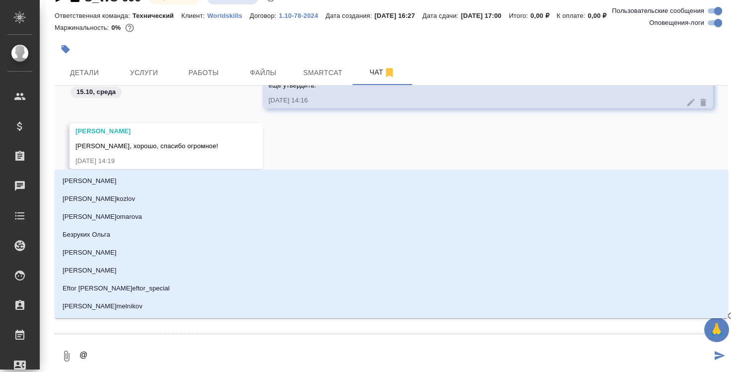
type textarea "@ь"
type input "ь"
type textarea "@"
type textarea "@м"
type input "м"
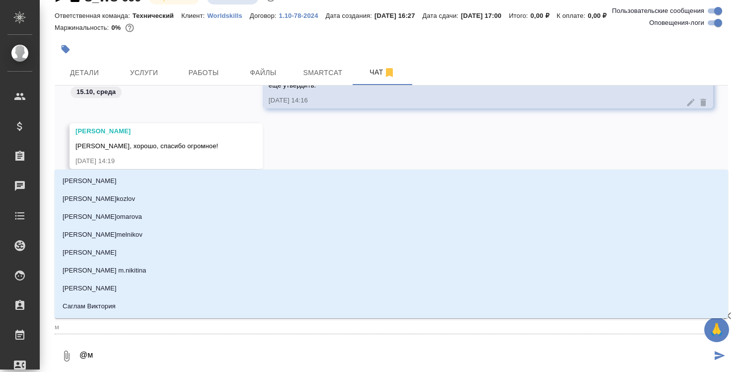
type textarea "@ма"
type input "ма"
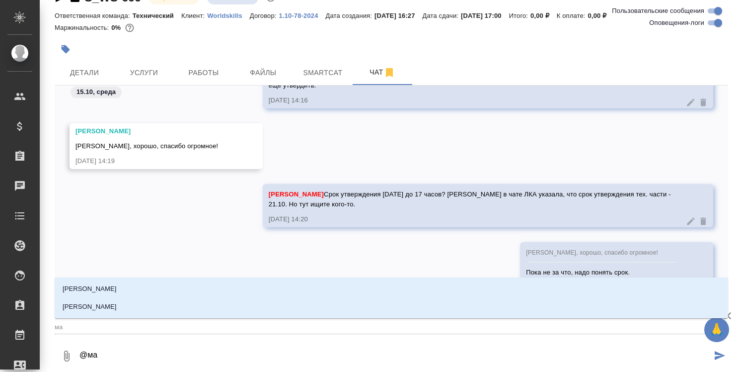
type textarea "@маг"
type input "маг"
type textarea "@магр"
type input "магр"
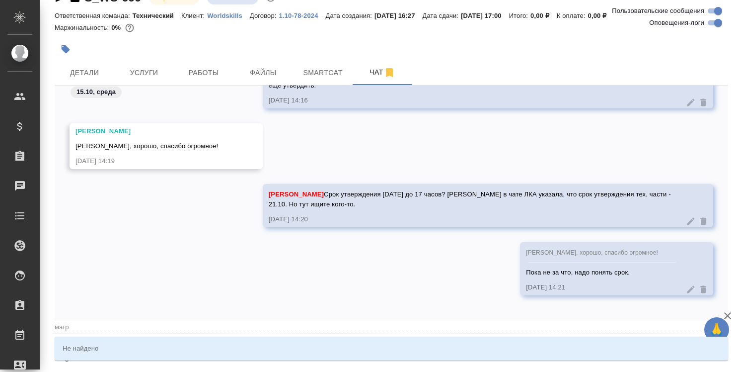
type textarea "@магрр"
type input "магрр"
type textarea "@магр"
type input "магр"
type textarea "@маг"
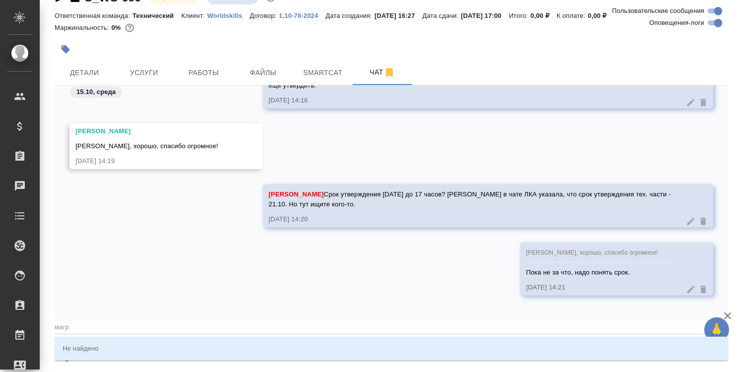
type input "маг"
type textarea "@маге"
type input "маге"
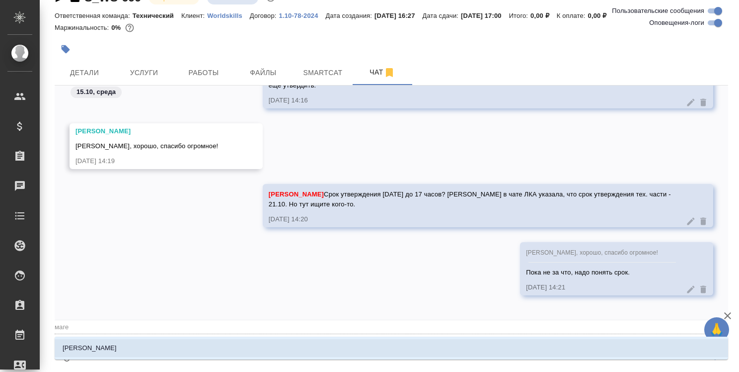
type textarea "@[PERSON_NAME]"
type input "[PERSON_NAME]"
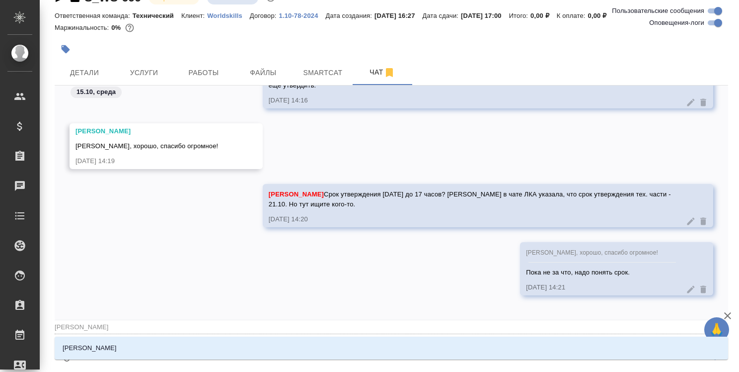
type textarea "@магерр"
type input "магерр"
click at [218, 355] on li "[PERSON_NAME]" at bounding box center [392, 348] width 674 height 18
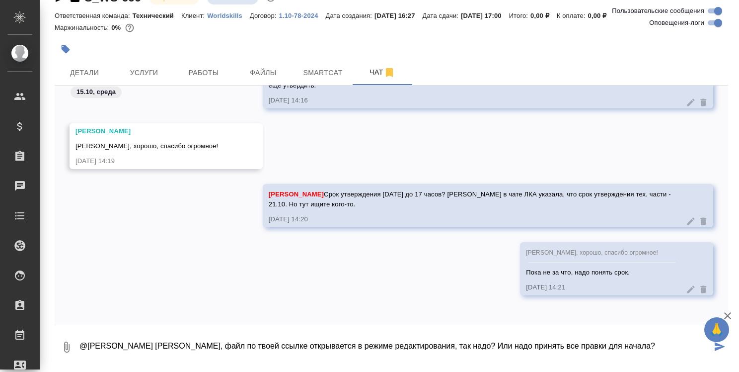
click at [630, 345] on textarea "@[PERSON_NAME] [PERSON_NAME], файл по твоей ссылке открывается в режиме редакти…" at bounding box center [394, 347] width 633 height 34
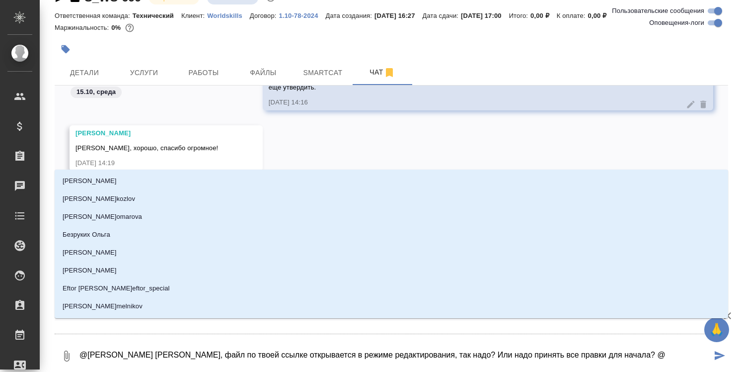
scroll to position [11318, 0]
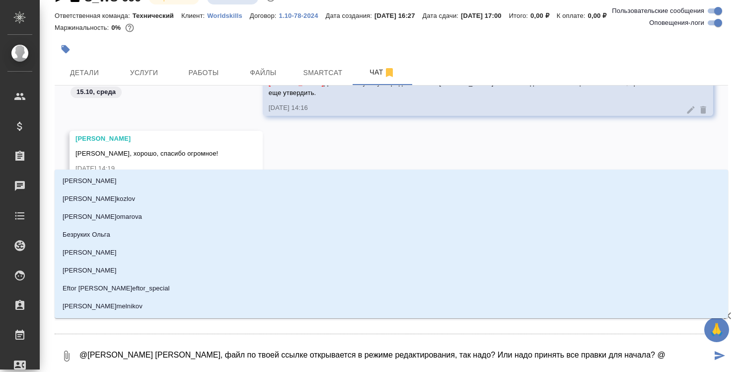
type textarea "@[PERSON_NAME] [PERSON_NAME], файл по твоей ссылке открывается в режиме редакти…"
type input "к"
type textarea "@[PERSON_NAME] [PERSON_NAME], файл по твоей ссылке открывается в режиме редакти…"
type input "р"
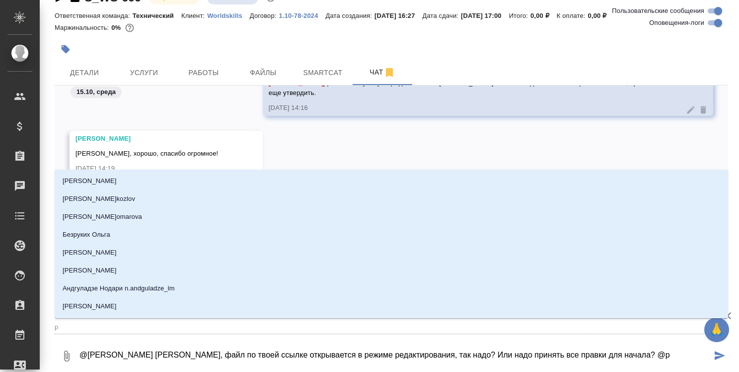
type textarea "@[PERSON_NAME] [PERSON_NAME], файл по твоей ссылке открывается в режиме редакти…"
type input "ру"
type textarea "@[PERSON_NAME] [PERSON_NAME], файл по твоей ссылке открывается в режиме редакти…"
type input "рум"
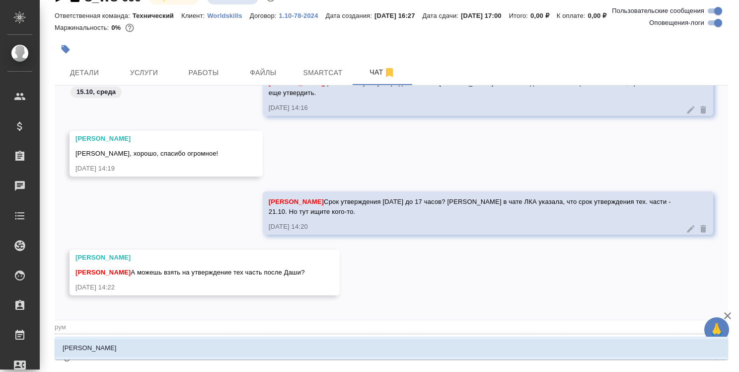
click at [617, 348] on li "[PERSON_NAME]" at bounding box center [392, 348] width 674 height 18
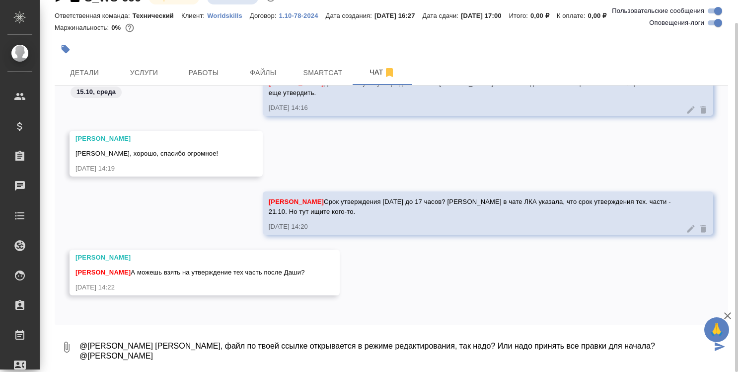
type textarea "@[PERSON_NAME] [PERSON_NAME], файл по твоей ссылке открывается в режиме редакти…"
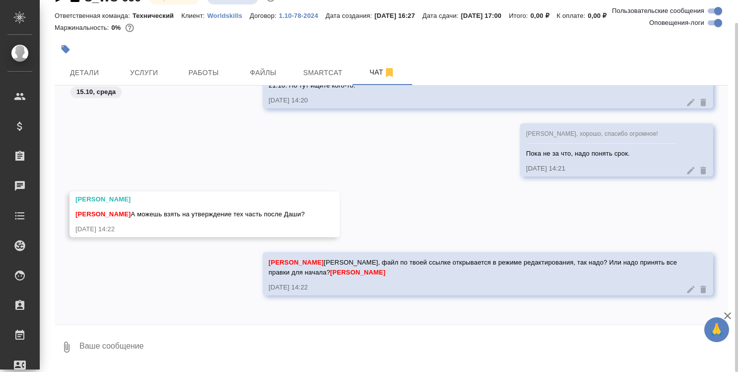
scroll to position [11389, 0]
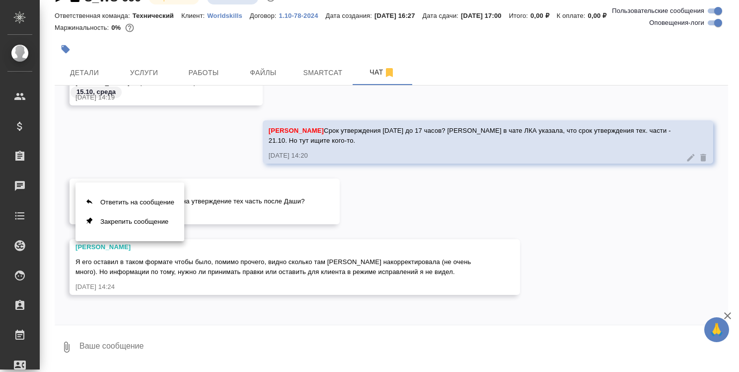
click at [159, 247] on div at bounding box center [369, 186] width 739 height 372
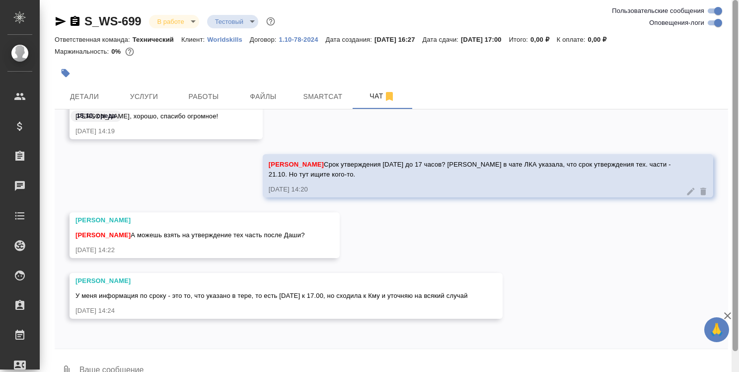
scroll to position [22, 0]
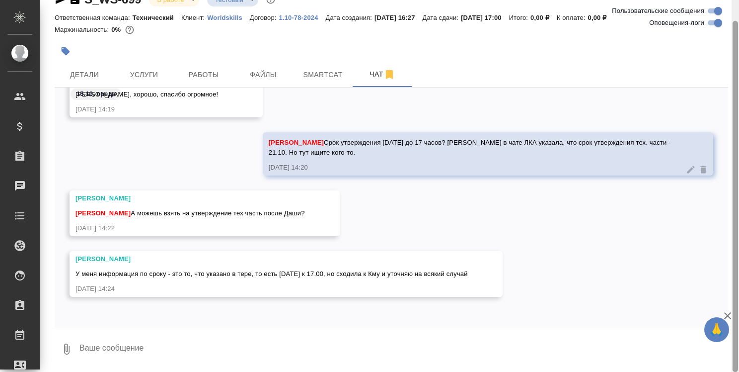
drag, startPoint x: 734, startPoint y: 262, endPoint x: 734, endPoint y: 309, distance: 47.2
click at [734, 309] on div at bounding box center [735, 196] width 5 height 351
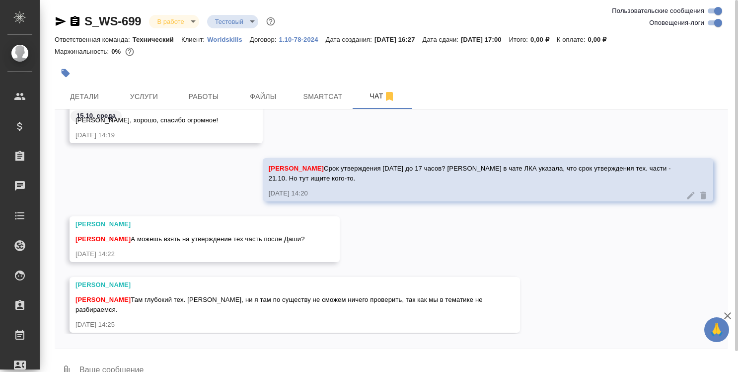
scroll to position [11379, 0]
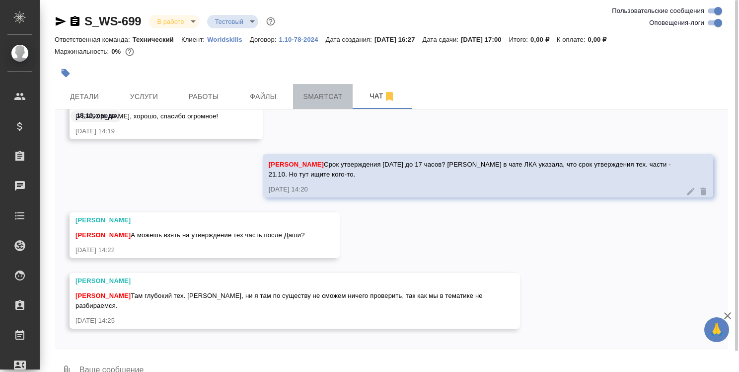
click at [330, 99] on span "Smartcat" at bounding box center [323, 96] width 48 height 12
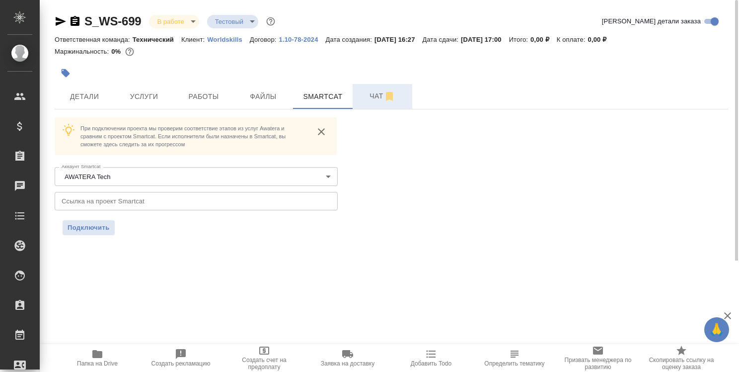
click at [371, 101] on span "Чат" at bounding box center [383, 96] width 48 height 12
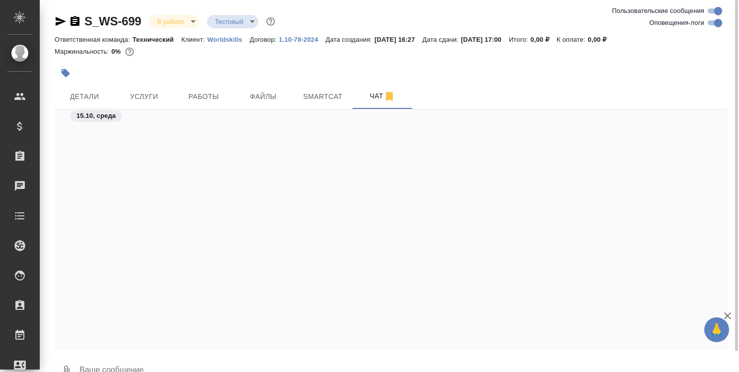
scroll to position [12337, 0]
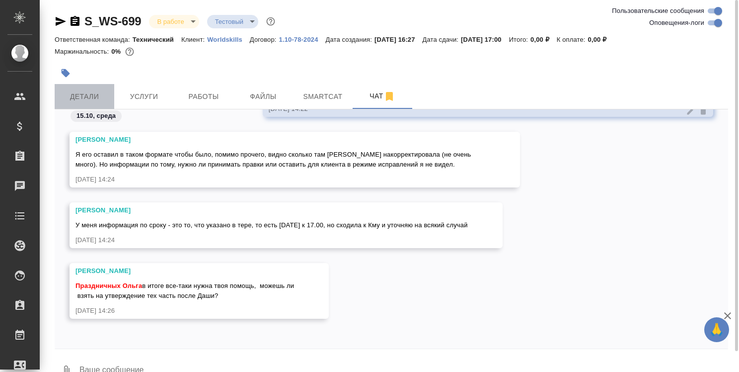
click at [83, 101] on span "Детали" at bounding box center [85, 96] width 48 height 12
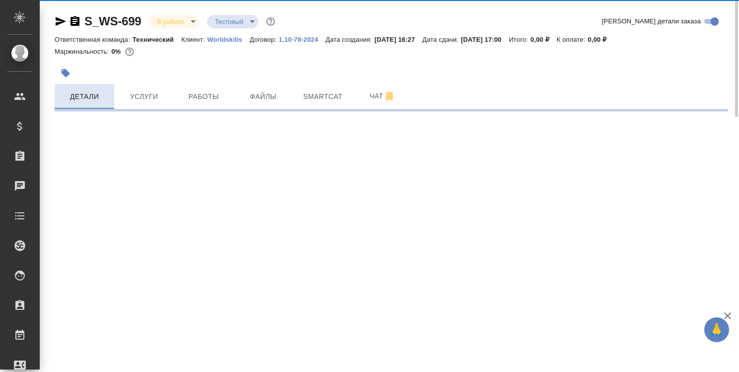
select select "RU"
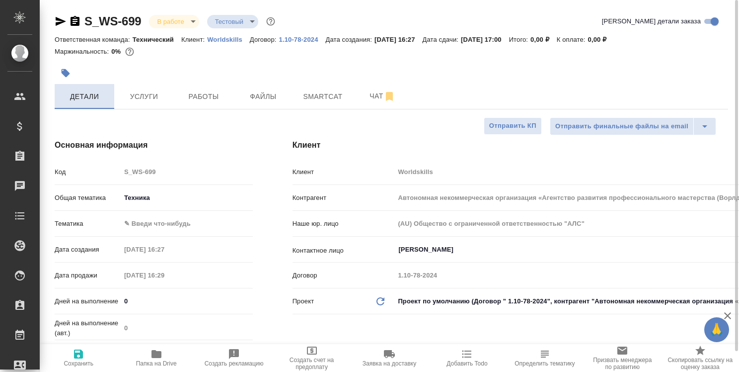
type textarea "x"
click at [149, 354] on span "Папка на Drive" at bounding box center [156, 357] width 66 height 19
type textarea "x"
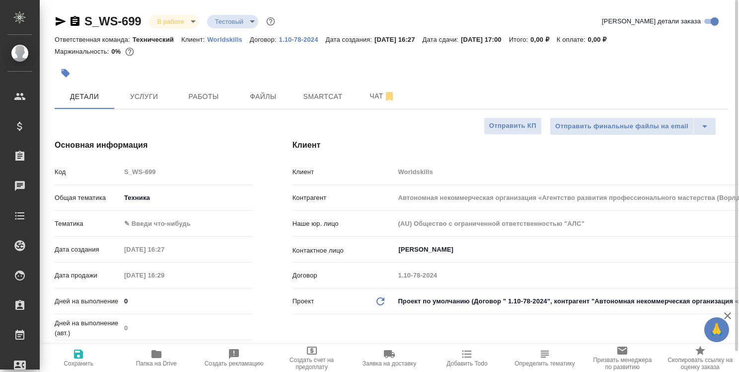
type textarea "x"
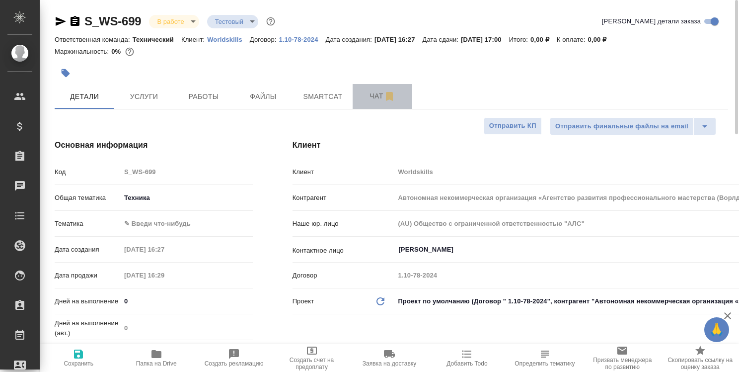
click at [380, 93] on span "Чат" at bounding box center [383, 96] width 48 height 12
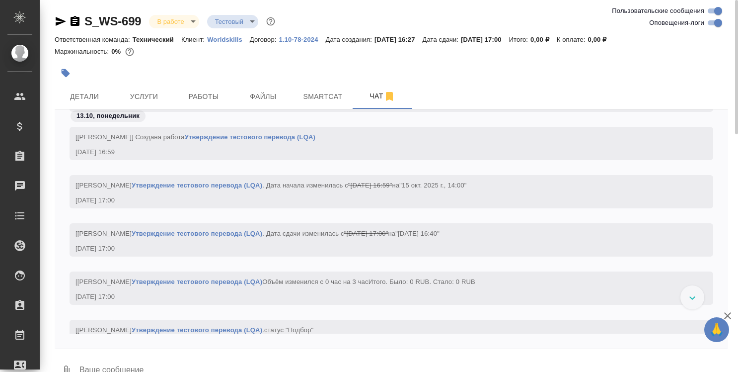
scroll to position [6411, 0]
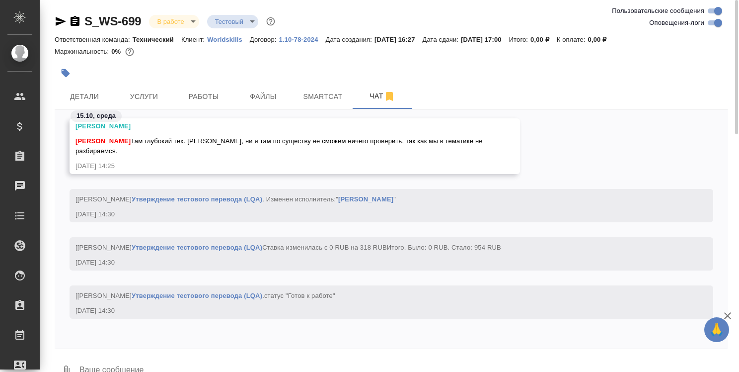
click at [330, 70] on div at bounding box center [279, 73] width 449 height 22
